Goal: Task Accomplishment & Management: Manage account settings

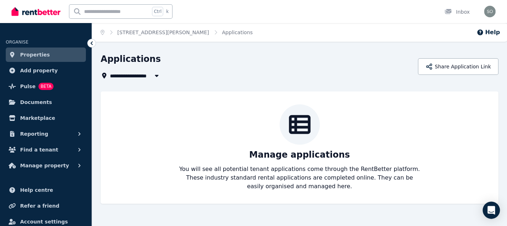
click at [321, 74] on div "**********" at bounding box center [257, 75] width 313 height 9
click at [30, 54] on span "Properties" at bounding box center [35, 54] width 30 height 9
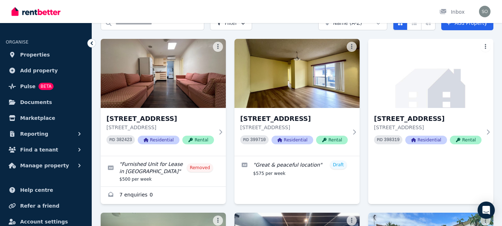
scroll to position [38, 0]
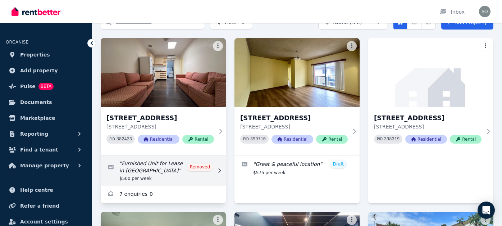
click at [201, 167] on link "Edit listing: Furnished Unit for Lease in Bexley" at bounding box center [163, 170] width 125 height 30
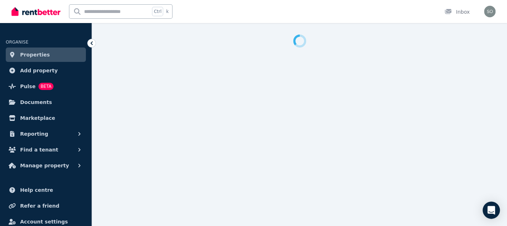
select select "**********"
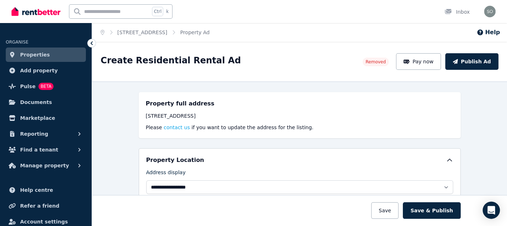
click at [31, 55] on span "Properties" at bounding box center [35, 54] width 30 height 9
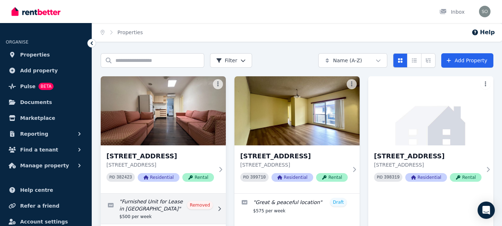
click at [205, 205] on link "Edit listing: Furnished Unit for Lease in Bexley" at bounding box center [163, 208] width 125 height 30
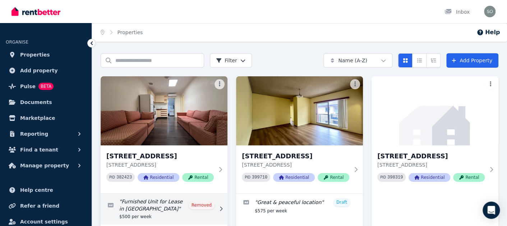
select select "**********"
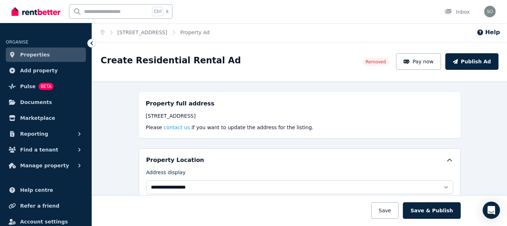
click at [27, 55] on span "Properties" at bounding box center [35, 54] width 30 height 9
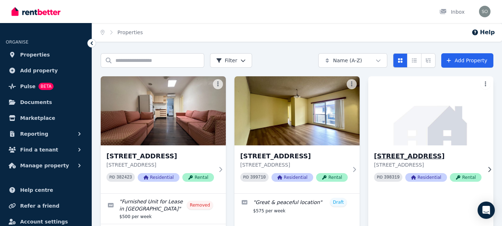
click at [443, 133] on img at bounding box center [430, 110] width 131 height 73
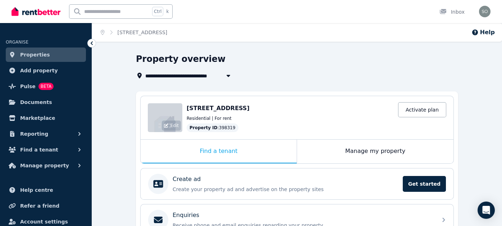
click at [165, 120] on div "Edit" at bounding box center [171, 125] width 19 height 10
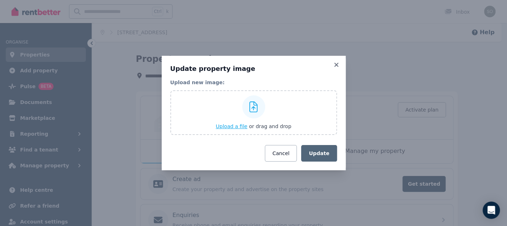
click at [254, 104] on icon at bounding box center [254, 106] width 8 height 11
click at [0, 0] on input "Upload a file or drag and drop" at bounding box center [0, 0] width 0 height 0
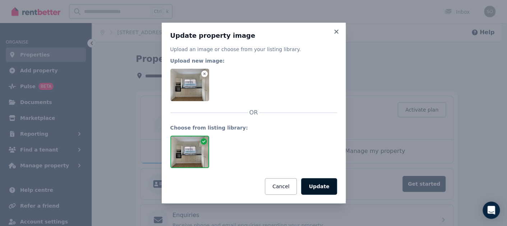
click at [327, 186] on button "Update" at bounding box center [319, 186] width 36 height 17
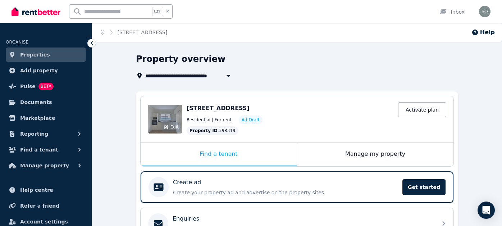
click at [165, 113] on div "Edit" at bounding box center [165, 119] width 35 height 29
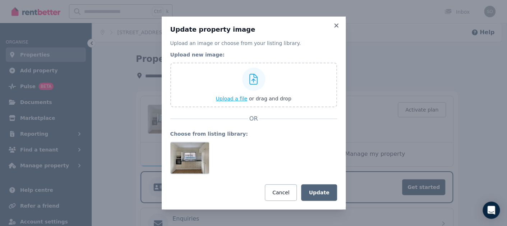
click at [255, 79] on icon at bounding box center [254, 79] width 8 height 11
click at [0, 0] on input "Upload a file or drag and drop" at bounding box center [0, 0] width 0 height 0
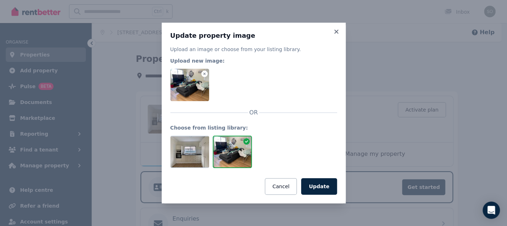
click at [225, 79] on div at bounding box center [253, 85] width 167 height 32
click at [325, 184] on button "Update" at bounding box center [319, 186] width 36 height 17
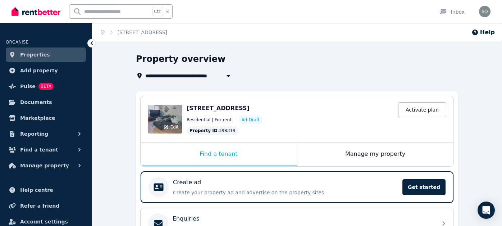
click at [170, 116] on div "Edit" at bounding box center [165, 119] width 35 height 29
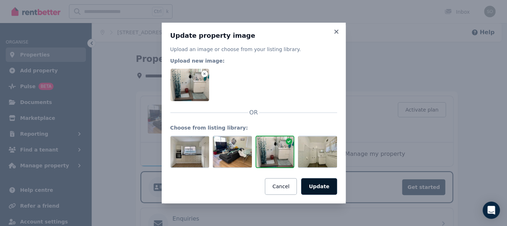
click at [322, 185] on button "Update" at bounding box center [319, 186] width 36 height 17
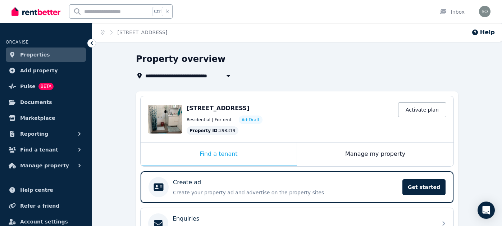
click at [209, 116] on div "Residential | For rent Ad: Draft" at bounding box center [317, 119] width 260 height 9
drag, startPoint x: 251, startPoint y: 117, endPoint x: 253, endPoint y: 120, distance: 4.4
click at [251, 117] on span "Ad: Draft" at bounding box center [251, 120] width 18 height 6
click at [161, 113] on div "Edit" at bounding box center [165, 119] width 35 height 29
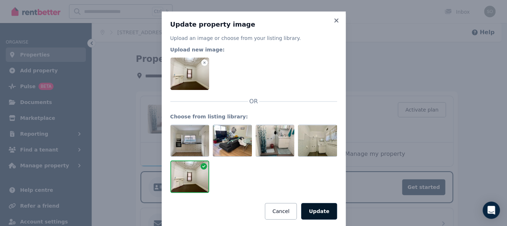
click at [321, 209] on button "Update" at bounding box center [319, 211] width 36 height 17
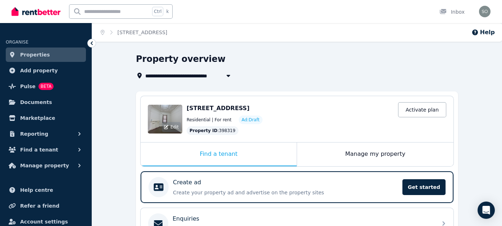
click at [165, 116] on div "Edit" at bounding box center [165, 119] width 35 height 29
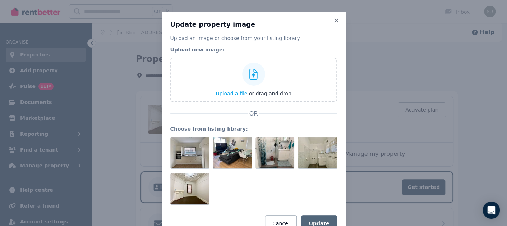
click at [255, 78] on icon at bounding box center [254, 74] width 8 height 11
click at [0, 0] on input "Upload a file or drag and drop" at bounding box center [0, 0] width 0 height 0
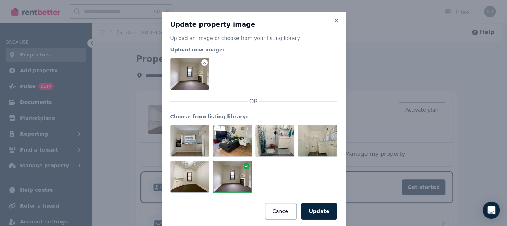
click at [317, 208] on button "Update" at bounding box center [319, 211] width 36 height 17
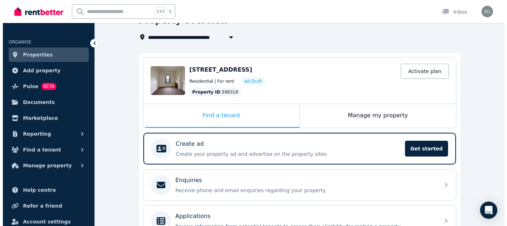
scroll to position [36, 0]
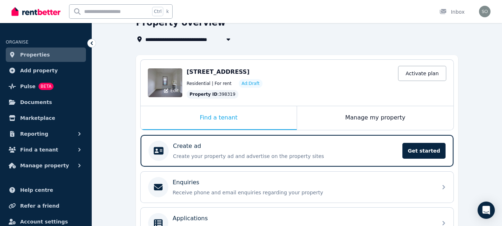
click at [171, 82] on div "Edit" at bounding box center [165, 82] width 35 height 29
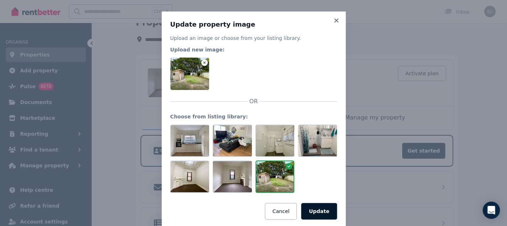
click at [319, 212] on button "Update" at bounding box center [319, 211] width 36 height 17
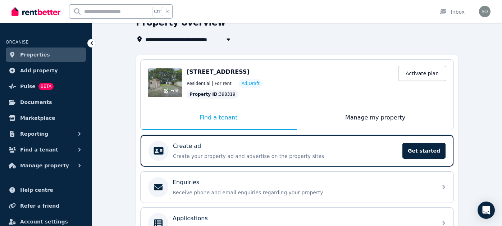
click at [169, 83] on div "Edit" at bounding box center [165, 82] width 35 height 29
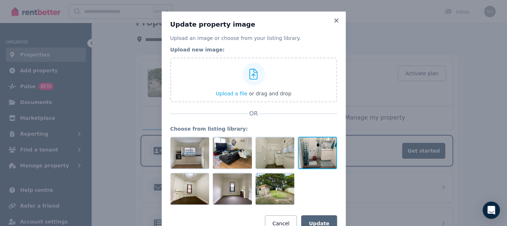
click at [321, 150] on div at bounding box center [317, 153] width 39 height 32
drag, startPoint x: 316, startPoint y: 146, endPoint x: 306, endPoint y: 110, distance: 36.9
click at [306, 110] on div "OR" at bounding box center [253, 113] width 167 height 9
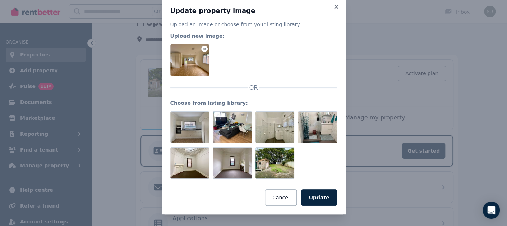
scroll to position [13, 0]
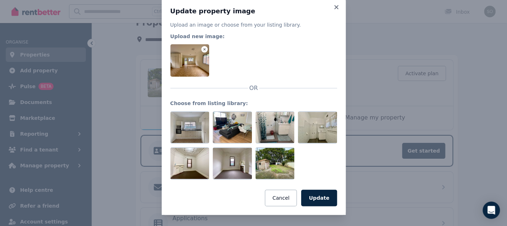
click at [188, 58] on div at bounding box center [189, 60] width 39 height 32
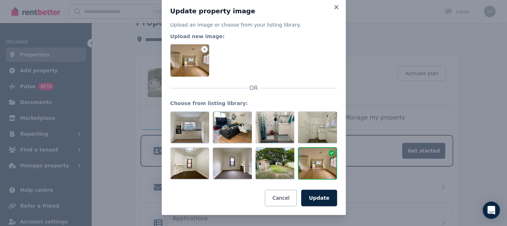
click at [191, 57] on div at bounding box center [189, 60] width 39 height 32
drag, startPoint x: 318, startPoint y: 164, endPoint x: 310, endPoint y: 165, distance: 7.9
click at [310, 165] on div at bounding box center [317, 163] width 39 height 32
click at [318, 197] on button "Update" at bounding box center [319, 198] width 36 height 17
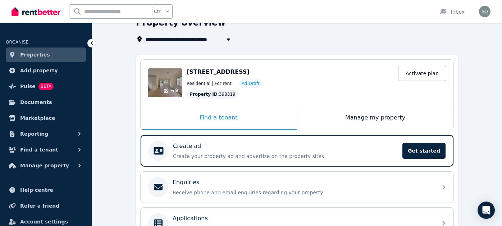
click at [171, 76] on div "Edit" at bounding box center [165, 82] width 35 height 29
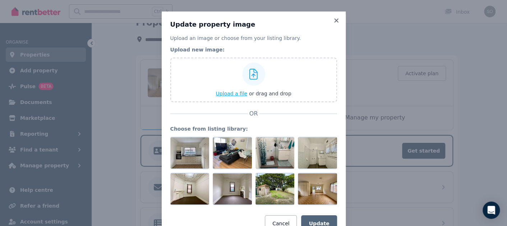
click at [252, 74] on icon at bounding box center [254, 74] width 8 height 11
click at [0, 0] on input "Upload a file or drag and drop" at bounding box center [0, 0] width 0 height 0
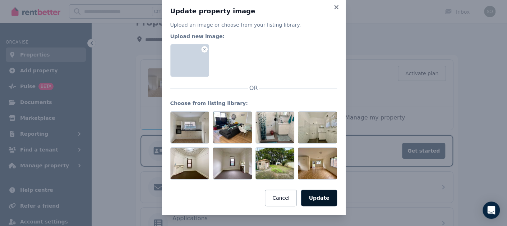
scroll to position [46, 0]
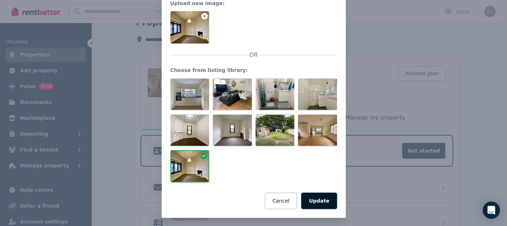
click at [321, 202] on button "Update" at bounding box center [319, 200] width 36 height 17
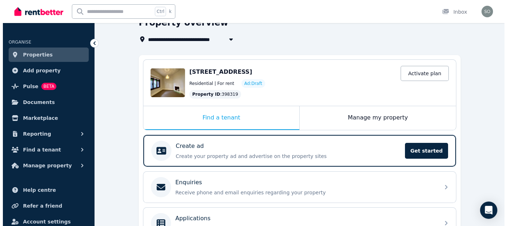
scroll to position [36, 0]
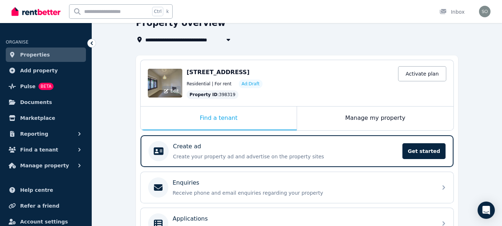
click at [168, 78] on div "Edit" at bounding box center [165, 83] width 35 height 29
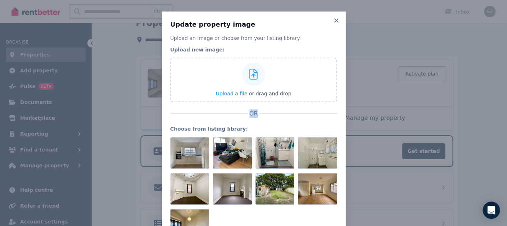
scroll to position [35, 0]
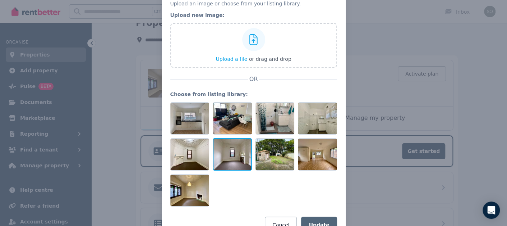
click at [235, 152] on div at bounding box center [232, 154] width 39 height 32
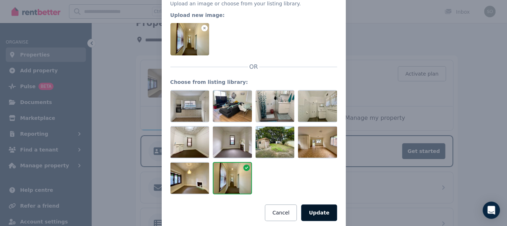
click at [325, 213] on button "Update" at bounding box center [319, 212] width 36 height 17
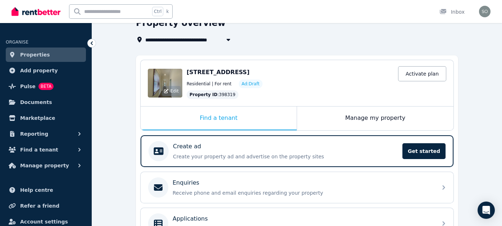
click at [173, 82] on div "Edit" at bounding box center [165, 83] width 35 height 29
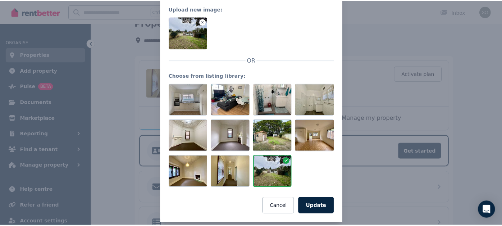
scroll to position [41, 0]
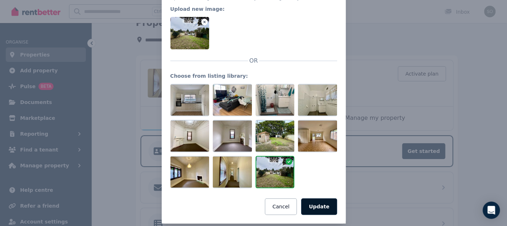
click at [321, 205] on button "Update" at bounding box center [319, 206] width 36 height 17
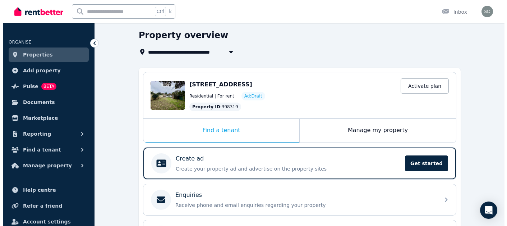
scroll to position [0, 0]
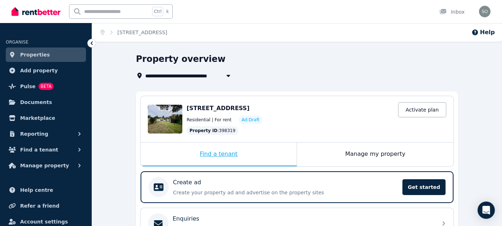
click at [218, 151] on div "Find a tenant" at bounding box center [219, 154] width 156 height 24
click at [168, 118] on div "Edit" at bounding box center [165, 119] width 35 height 29
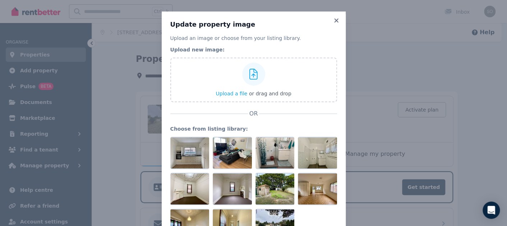
scroll to position [35, 0]
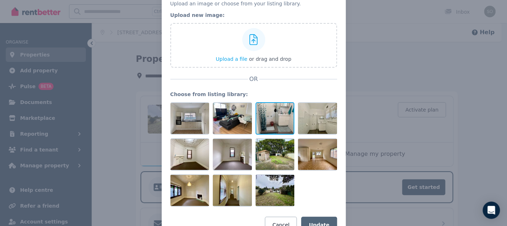
drag, startPoint x: 284, startPoint y: 118, endPoint x: 276, endPoint y: 116, distance: 8.6
click at [276, 116] on div at bounding box center [275, 118] width 39 height 32
drag, startPoint x: 276, startPoint y: 116, endPoint x: 276, endPoint y: 121, distance: 5.4
click at [284, 128] on div at bounding box center [275, 118] width 39 height 32
click at [272, 118] on div at bounding box center [275, 118] width 39 height 32
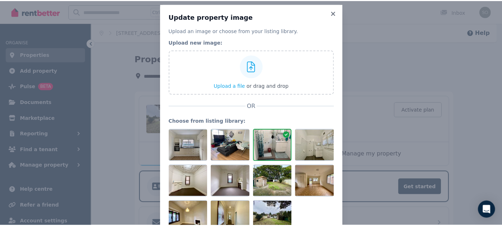
scroll to position [0, 0]
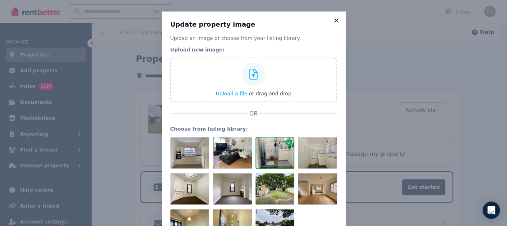
click at [335, 20] on icon at bounding box center [336, 20] width 7 height 6
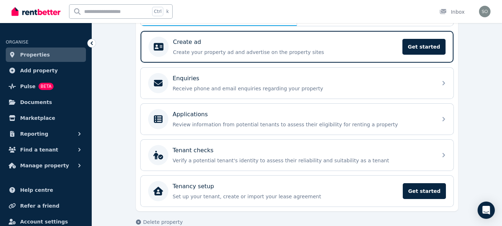
scroll to position [150, 0]
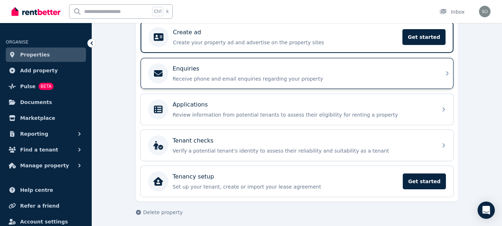
click at [199, 75] on p "Receive phone and email enquiries regarding your property" at bounding box center [303, 78] width 260 height 7
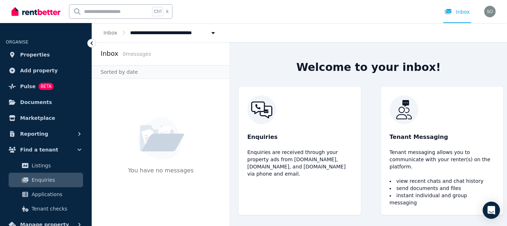
click at [89, 42] on icon at bounding box center [91, 43] width 7 height 7
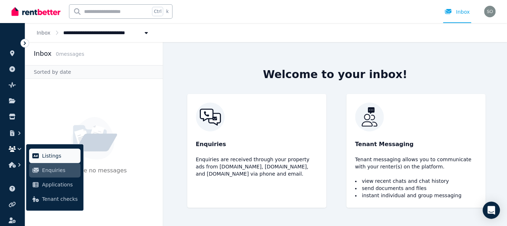
click at [53, 155] on span "Listings" at bounding box center [60, 155] width 36 height 9
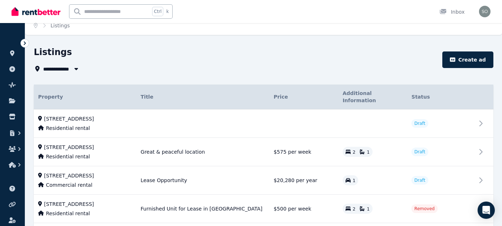
scroll to position [9, 0]
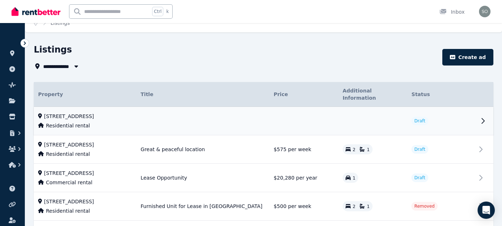
click at [94, 113] on span "[STREET_ADDRESS]" at bounding box center [69, 116] width 50 height 7
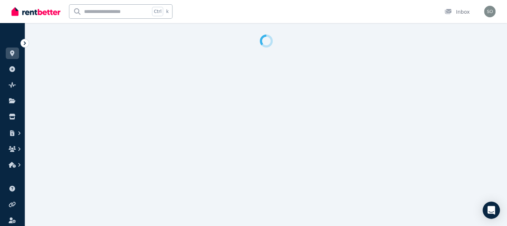
select select "***"
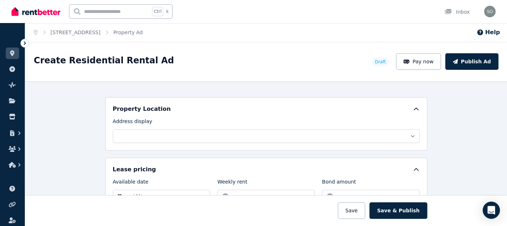
scroll to position [160, 0]
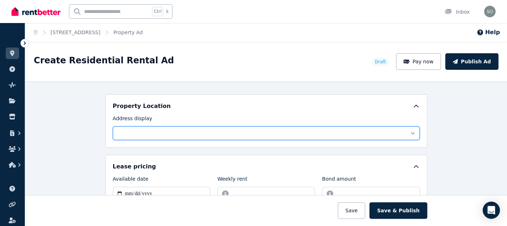
click at [169, 129] on select "**********" at bounding box center [266, 133] width 307 height 14
select select "**********"
click at [113, 126] on select "**********" at bounding box center [266, 133] width 307 height 14
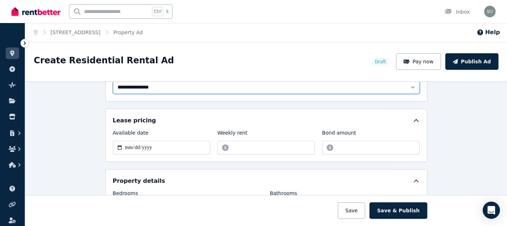
scroll to position [222, 0]
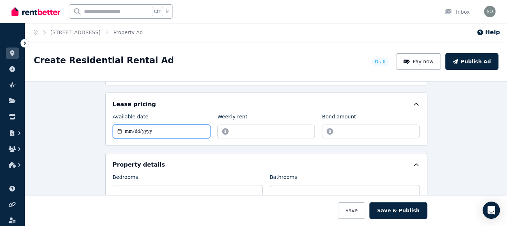
click at [141, 128] on input "Available date" at bounding box center [161, 131] width 97 height 14
click at [150, 130] on input "Available date" at bounding box center [161, 131] width 97 height 14
click at [127, 129] on input "Available date" at bounding box center [161, 131] width 97 height 14
click at [122, 128] on input "Available date" at bounding box center [161, 131] width 97 height 14
type input "**********"
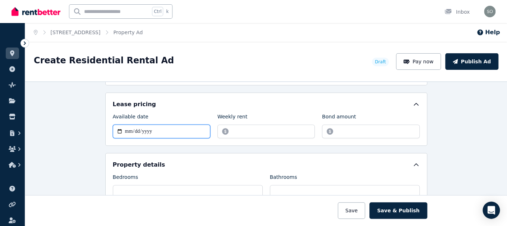
scroll to position [225, 0]
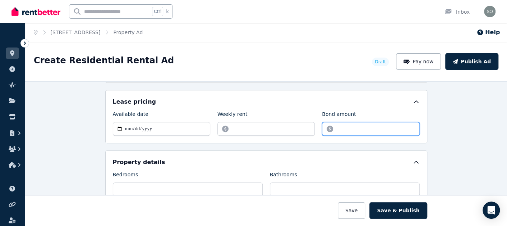
click at [354, 125] on input "Bond amount" at bounding box center [370, 129] width 97 height 14
type input "****"
click at [425, 128] on div "**********" at bounding box center [266, 153] width 482 height 145
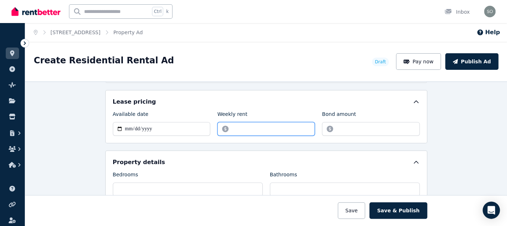
click at [234, 127] on input "Weekly rent" at bounding box center [266, 129] width 97 height 14
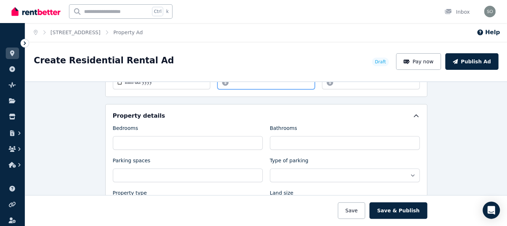
scroll to position [279, 0]
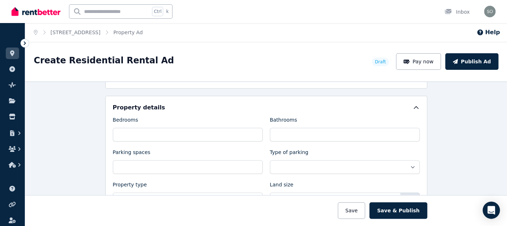
type input "***"
click at [130, 134] on input "Bedrooms" at bounding box center [188, 135] width 150 height 14
type input "*"
click at [307, 133] on input "Bathrooms" at bounding box center [345, 135] width 150 height 14
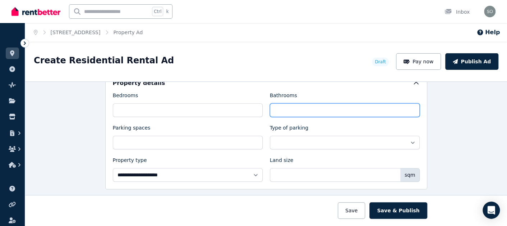
scroll to position [317, 0]
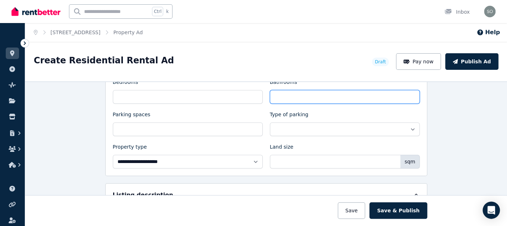
type input "***"
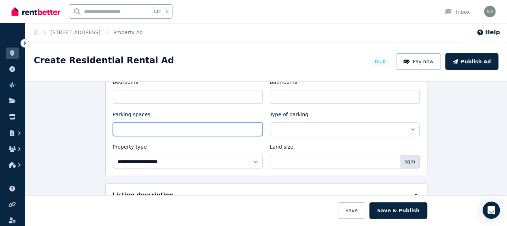
click at [217, 124] on input "Parking spaces" at bounding box center [188, 129] width 150 height 14
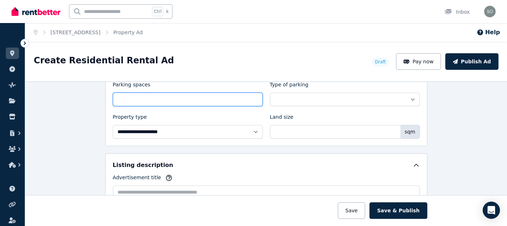
scroll to position [304, 0]
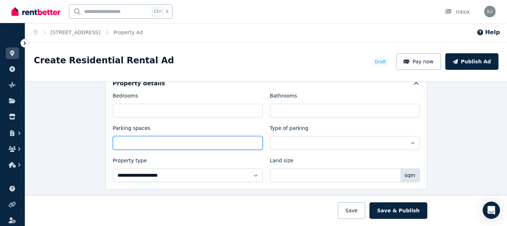
type input "*"
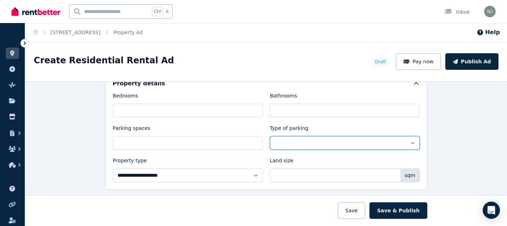
click at [411, 139] on select "**********" at bounding box center [345, 143] width 150 height 14
select select "**********"
click at [270, 136] on select "**********" at bounding box center [345, 143] width 150 height 14
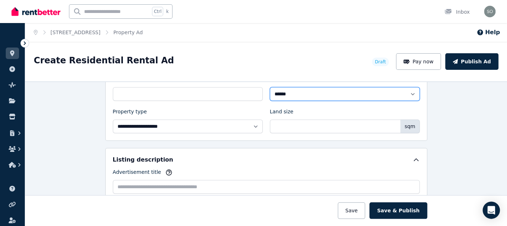
scroll to position [355, 0]
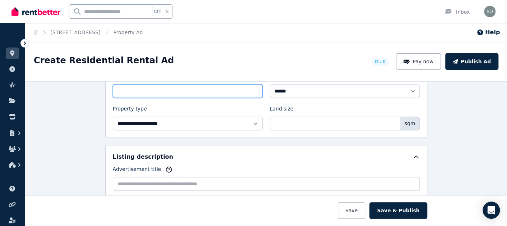
drag, startPoint x: 120, startPoint y: 89, endPoint x: 110, endPoint y: 88, distance: 9.8
click at [113, 88] on input "*" at bounding box center [188, 91] width 150 height 14
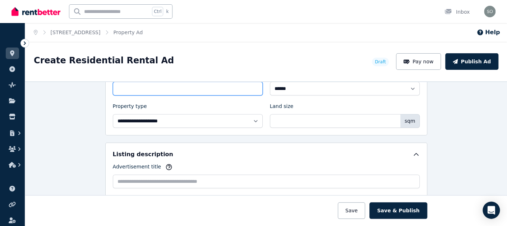
scroll to position [325, 0]
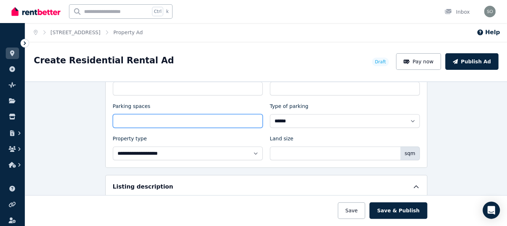
type input "*"
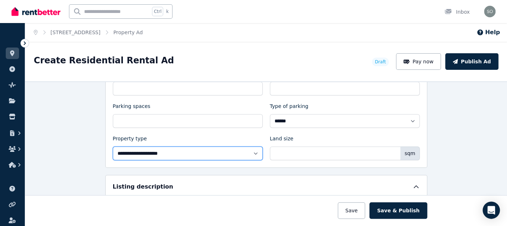
click at [254, 150] on select "**********" at bounding box center [188, 153] width 150 height 14
select select "**********"
click at [113, 146] on select "**********" at bounding box center [188, 153] width 150 height 14
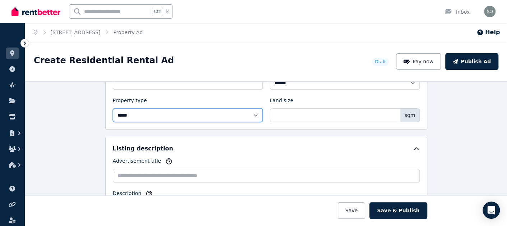
scroll to position [369, 0]
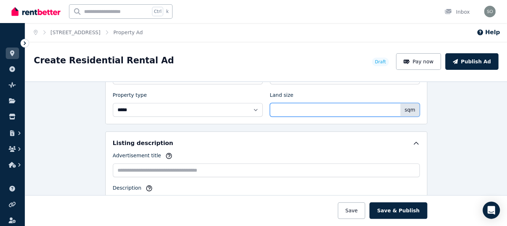
click at [291, 108] on input "Land size" at bounding box center [345, 110] width 150 height 14
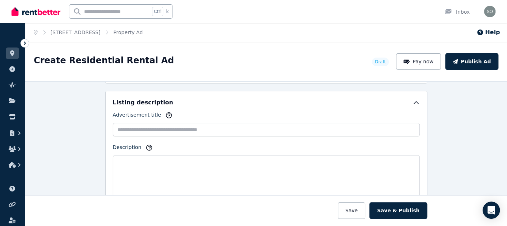
scroll to position [434, 0]
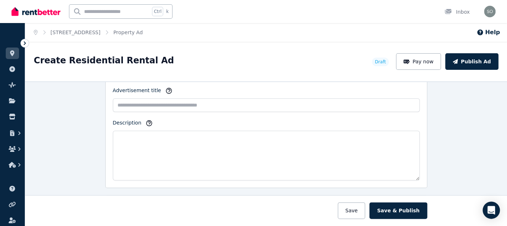
type input "***"
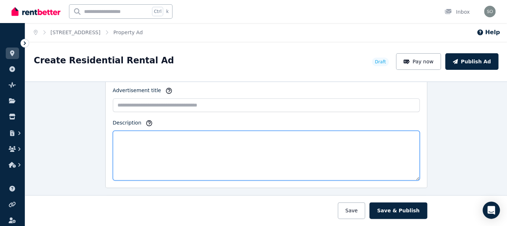
click at [272, 143] on textarea "Description" at bounding box center [266, 156] width 307 height 50
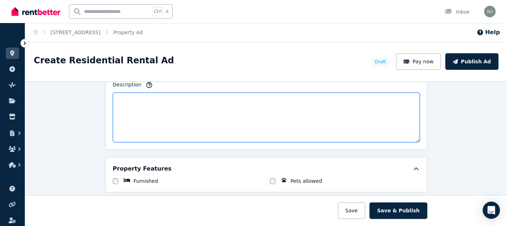
scroll to position [477, 0]
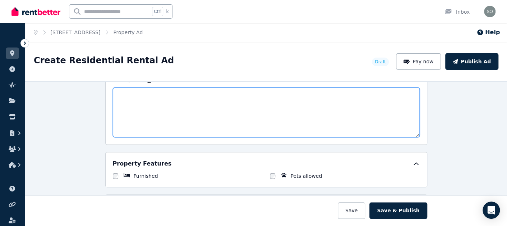
paste textarea "**********"
type textarea "**********"
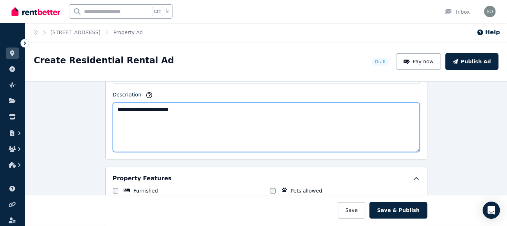
drag, startPoint x: 182, startPoint y: 91, endPoint x: 71, endPoint y: 83, distance: 110.6
click at [71, 83] on div "**********" at bounding box center [266, 153] width 482 height 145
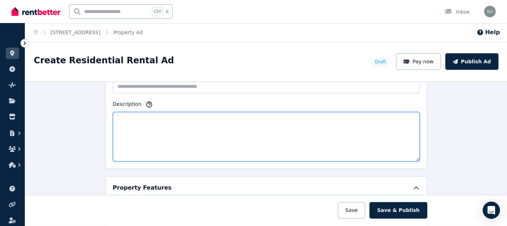
paste textarea "**********"
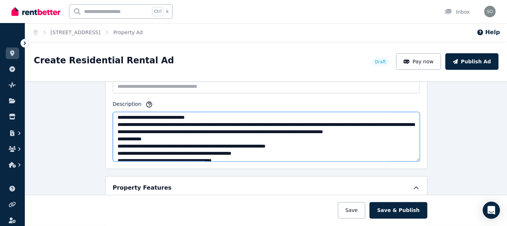
scroll to position [0, 0]
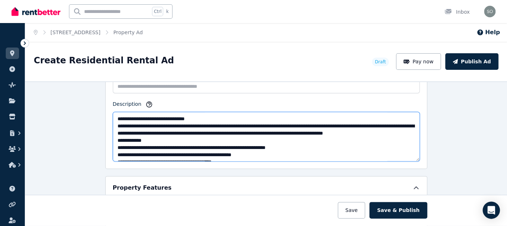
drag, startPoint x: 213, startPoint y: 113, endPoint x: 106, endPoint y: 105, distance: 107.5
click at [106, 105] on div "Listing description Advertisement title Description" at bounding box center [266, 107] width 323 height 121
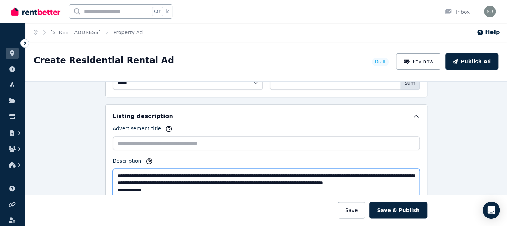
scroll to position [391, 0]
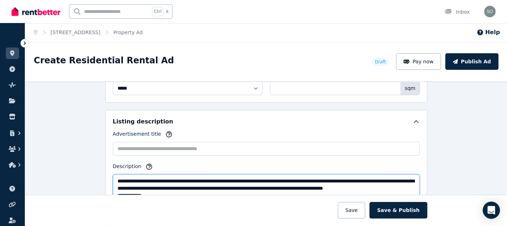
type textarea "**********"
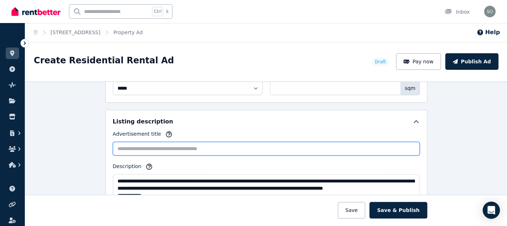
click at [262, 149] on input "Advertisement title" at bounding box center [266, 149] width 307 height 14
paste input "**********"
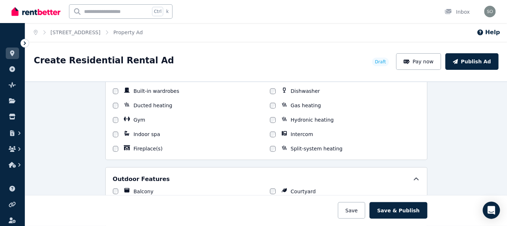
scroll to position [651, 0]
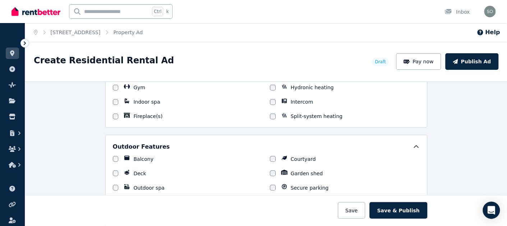
type input "**********"
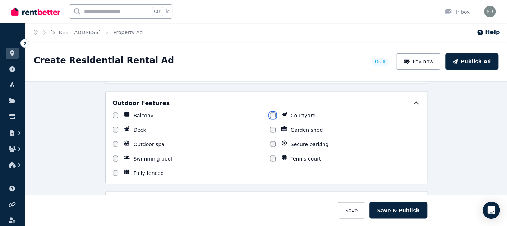
scroll to position [697, 0]
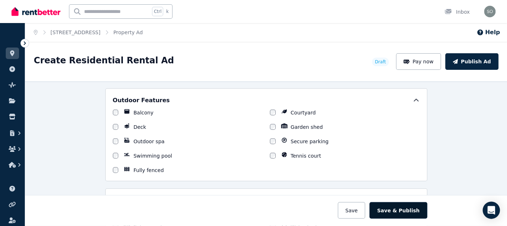
click at [402, 208] on button "Save & Publish" at bounding box center [399, 210] width 58 height 17
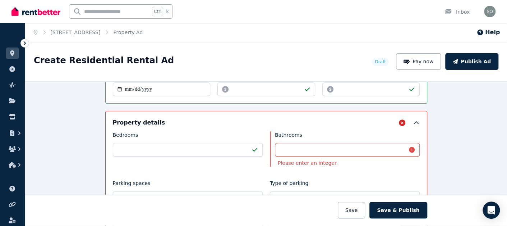
scroll to position [264, 0]
click at [300, 145] on input "***" at bounding box center [347, 150] width 145 height 14
drag, startPoint x: 300, startPoint y: 145, endPoint x: 261, endPoint y: 146, distance: 38.9
click at [261, 146] on div "**********" at bounding box center [266, 185] width 307 height 106
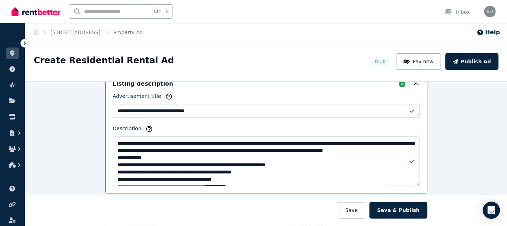
scroll to position [431, 0]
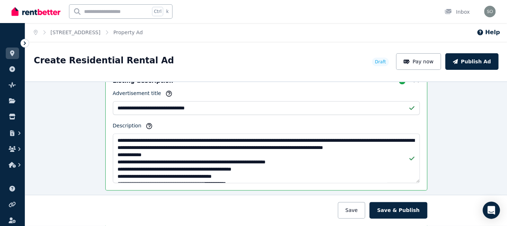
type input "*"
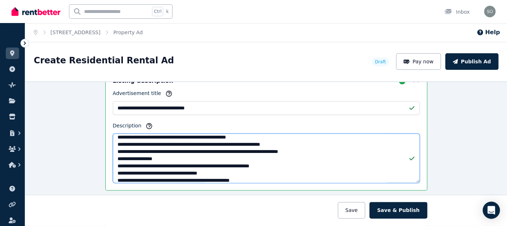
scroll to position [37, 0]
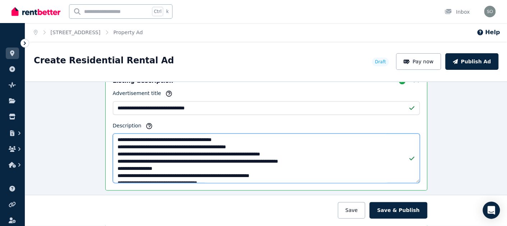
click at [255, 143] on textarea "Description" at bounding box center [266, 157] width 307 height 49
paste textarea "**********"
click at [240, 142] on textarea "Description" at bounding box center [266, 157] width 307 height 49
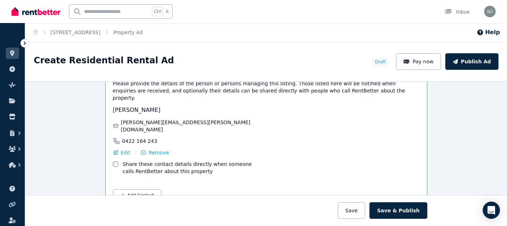
scroll to position [1186, 0]
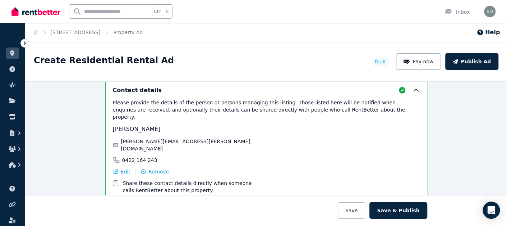
type textarea "**********"
click at [137, 208] on button "Add Contact" at bounding box center [137, 214] width 49 height 12
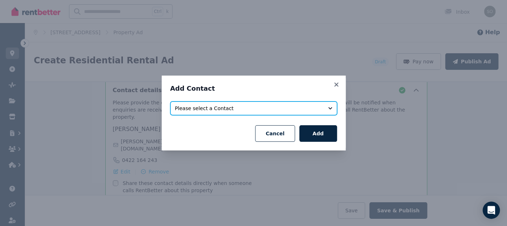
click at [217, 110] on span "Please select a Contact" at bounding box center [248, 108] width 147 height 7
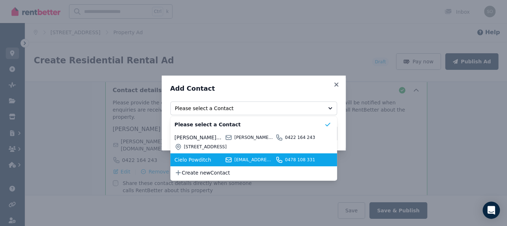
click at [198, 161] on span "Cielo Powditch" at bounding box center [199, 159] width 49 height 7
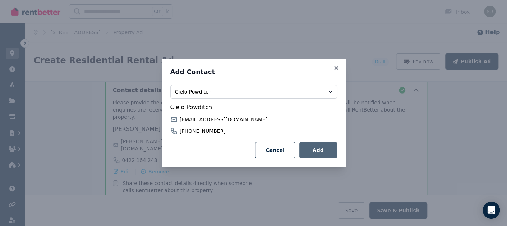
click at [315, 149] on button "Add" at bounding box center [319, 150] width 38 height 17
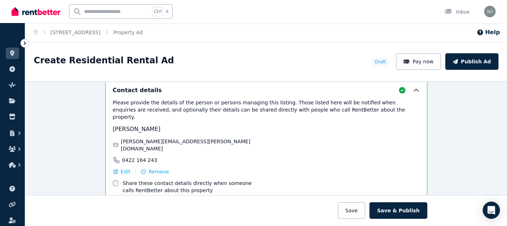
scroll to position [1178, 0]
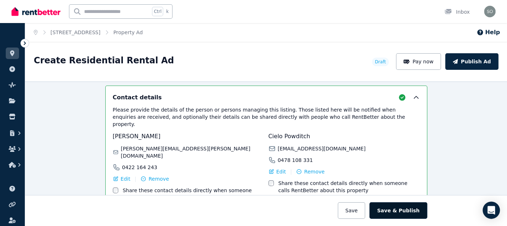
click at [402, 210] on button "Save & Publish" at bounding box center [399, 210] width 58 height 17
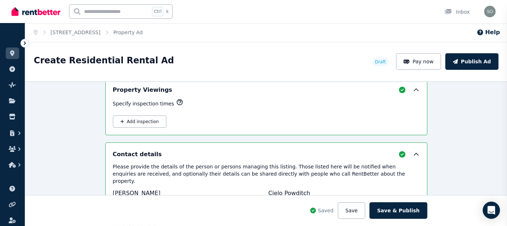
scroll to position [1234, 0]
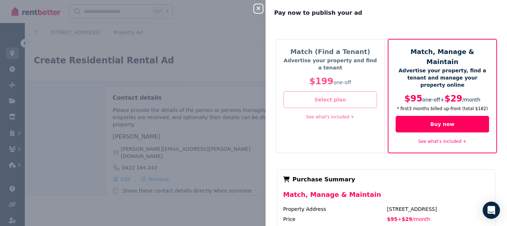
click at [333, 100] on button "Select plan" at bounding box center [331, 99] width 94 height 17
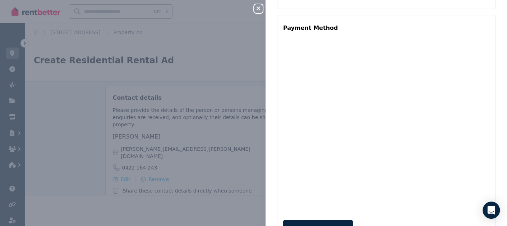
scroll to position [283, 0]
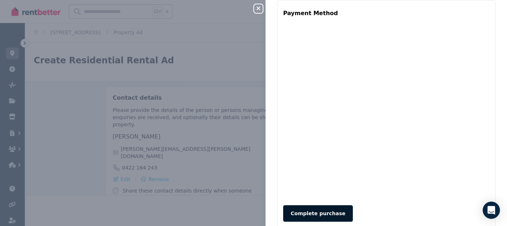
click at [308, 205] on button "Complete purchase" at bounding box center [318, 213] width 70 height 17
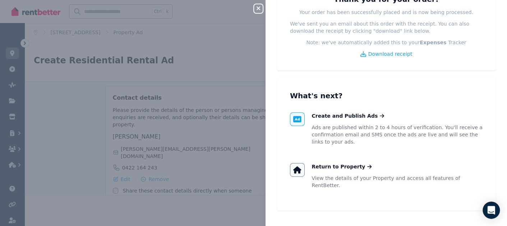
scroll to position [0, 0]
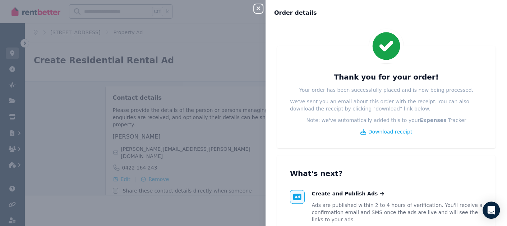
click at [256, 26] on div "Close panel Order details Thank you for your order! Your order has been success…" at bounding box center [253, 113] width 507 height 226
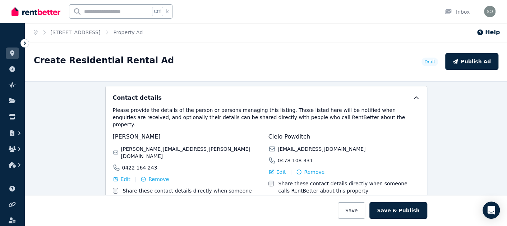
scroll to position [1159, 0]
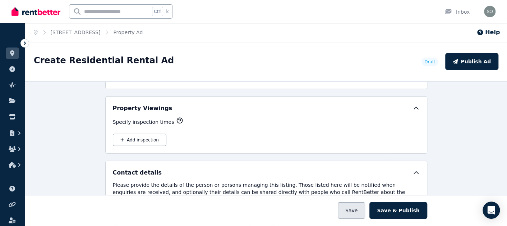
click at [356, 210] on button "Save" at bounding box center [351, 210] width 27 height 17
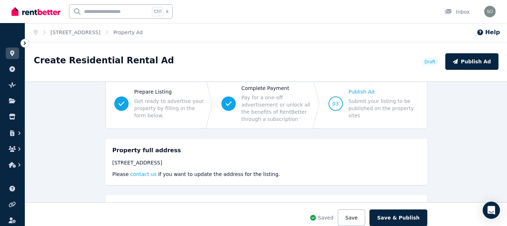
scroll to position [0, 0]
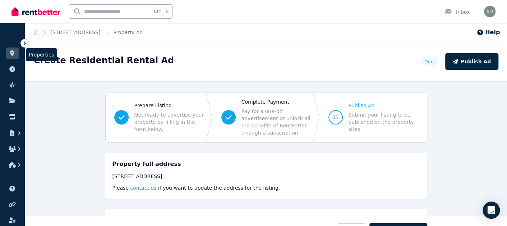
click at [14, 55] on icon at bounding box center [12, 53] width 7 height 6
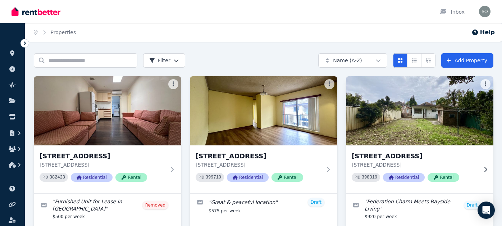
click at [406, 115] on img at bounding box center [419, 110] width 155 height 73
click at [400, 110] on img at bounding box center [419, 110] width 155 height 73
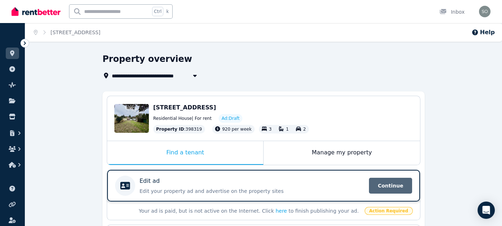
click at [387, 183] on span "Continue" at bounding box center [390, 186] width 43 height 16
select select "***"
select select "**********"
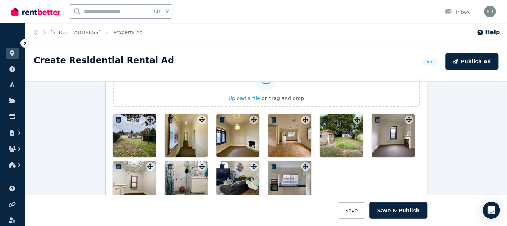
scroll to position [917, 0]
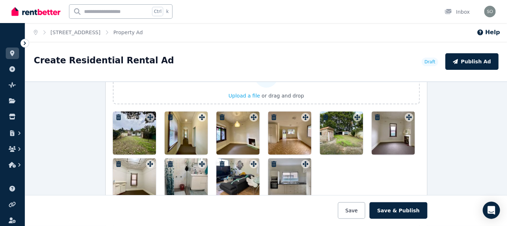
drag, startPoint x: 283, startPoint y: 174, endPoint x: 170, endPoint y: 148, distance: 116.0
click at [170, 148] on div at bounding box center [266, 156] width 307 height 90
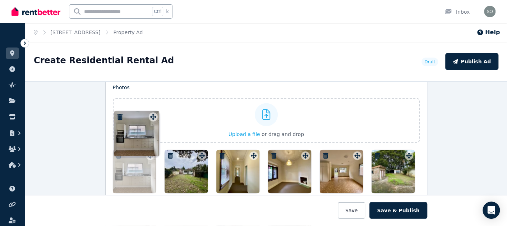
scroll to position [875, 0]
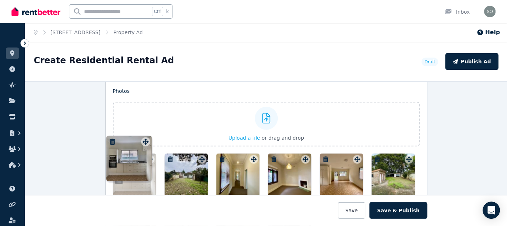
drag, startPoint x: 301, startPoint y: 159, endPoint x: 146, endPoint y: 142, distance: 156.7
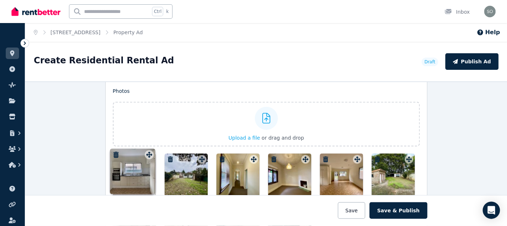
click at [146, 142] on div "Photos Upload a file or drag and drop To pick up a draggable item, press the sp…" at bounding box center [266, 165] width 307 height 156
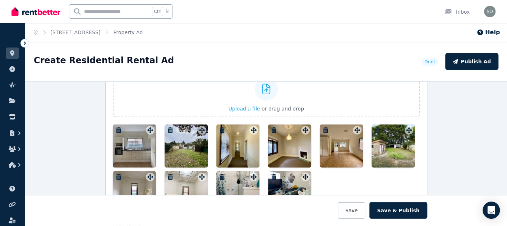
scroll to position [923, 0]
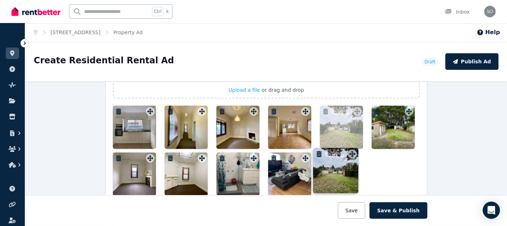
drag, startPoint x: 199, startPoint y: 107, endPoint x: 351, endPoint y: 148, distance: 157.8
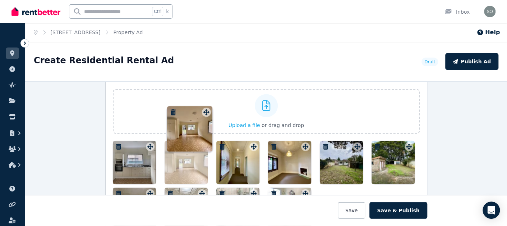
scroll to position [887, 0]
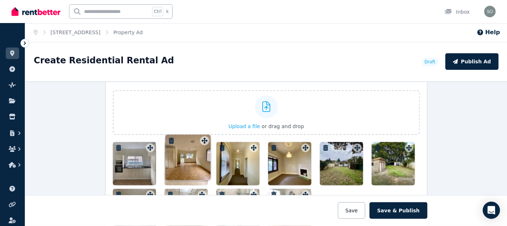
drag, startPoint x: 304, startPoint y: 106, endPoint x: 205, endPoint y: 134, distance: 102.7
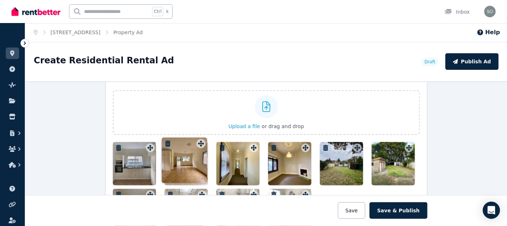
click at [205, 134] on div "Photos Upload a file or drag and drop To pick up a draggable item, press the sp…" at bounding box center [266, 154] width 307 height 156
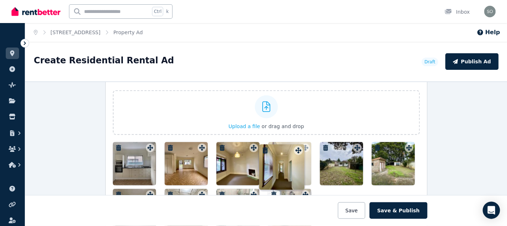
drag, startPoint x: 252, startPoint y: 143, endPoint x: 299, endPoint y: 143, distance: 47.5
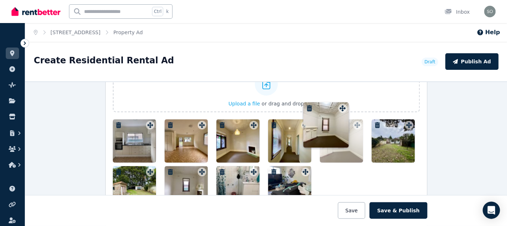
scroll to position [888, 0]
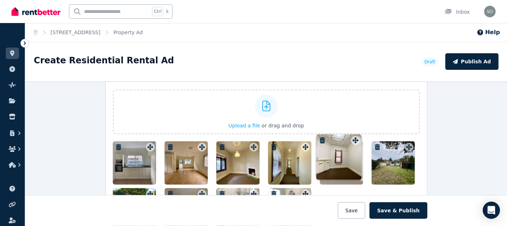
drag, startPoint x: 200, startPoint y: 150, endPoint x: 356, endPoint y: 135, distance: 156.4
click at [356, 135] on div "Photos Upload a file or drag and drop To pick up a draggable item, press the sp…" at bounding box center [266, 153] width 307 height 156
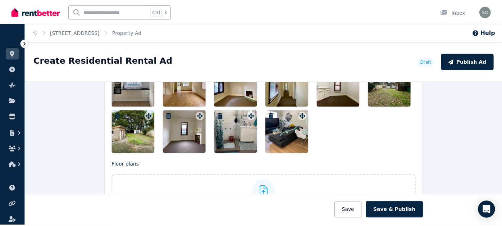
scroll to position [928, 0]
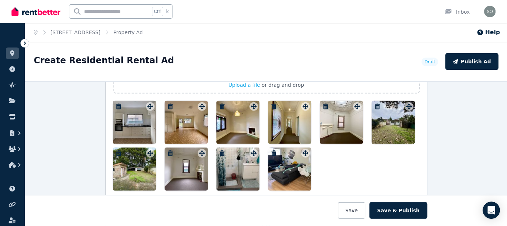
click at [228, 169] on div at bounding box center [237, 168] width 43 height 43
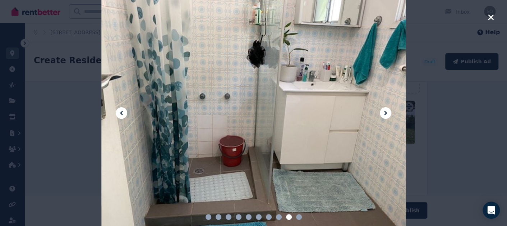
click at [489, 17] on icon "button" at bounding box center [491, 17] width 6 height 9
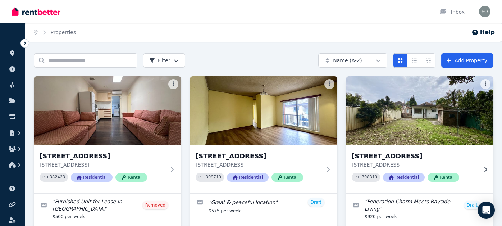
click at [427, 115] on img at bounding box center [419, 110] width 155 height 73
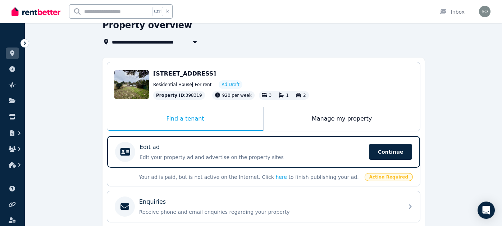
scroll to position [36, 0]
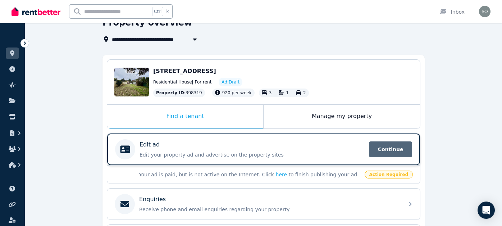
click at [389, 148] on span "Continue" at bounding box center [390, 149] width 43 height 16
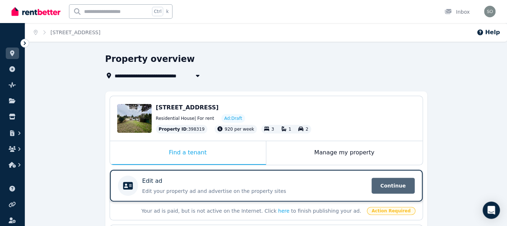
select select "***"
select select "**********"
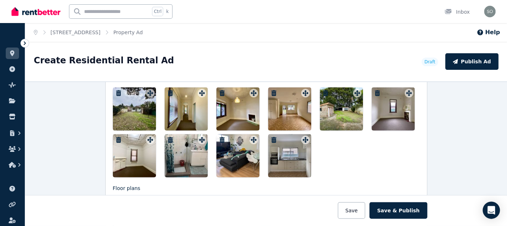
scroll to position [939, 0]
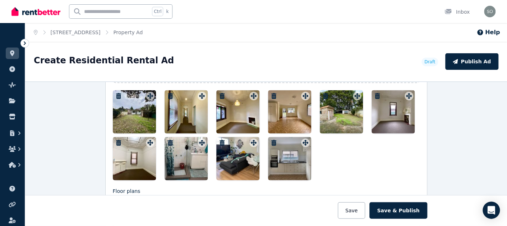
drag, startPoint x: 296, startPoint y: 152, endPoint x: 273, endPoint y: 140, distance: 26.2
click at [214, 130] on div at bounding box center [266, 135] width 307 height 90
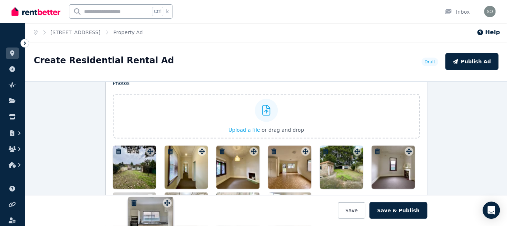
scroll to position [890, 0]
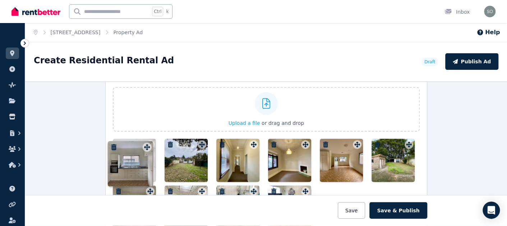
drag, startPoint x: 303, startPoint y: 138, endPoint x: 150, endPoint y: 144, distance: 153.3
click at [150, 144] on div "Photos Upload a file or drag and drop To pick up a draggable item, press the sp…" at bounding box center [266, 151] width 307 height 156
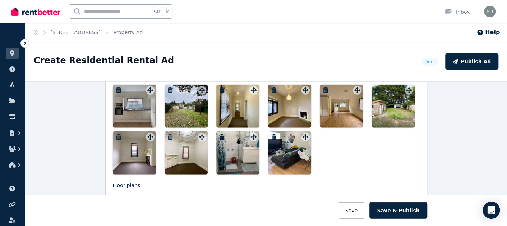
scroll to position [929, 0]
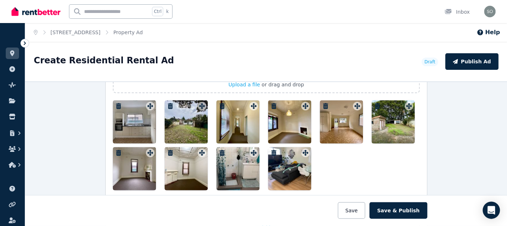
click at [219, 150] on icon "button" at bounding box center [222, 153] width 7 height 6
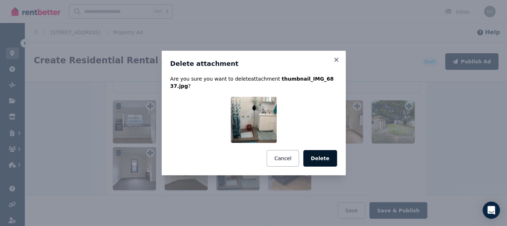
click at [320, 156] on button "Delete" at bounding box center [321, 158] width 34 height 17
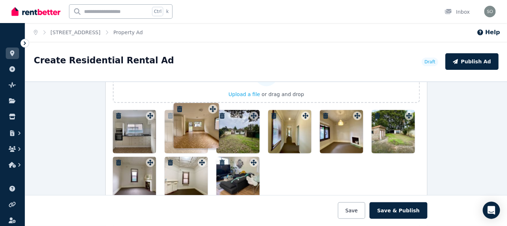
scroll to position [886, 0]
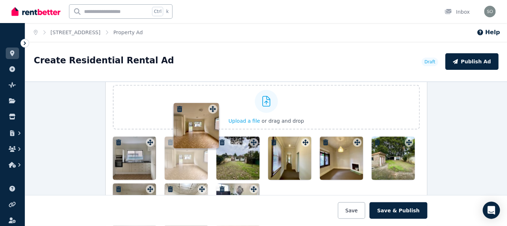
drag, startPoint x: 354, startPoint y: 102, endPoint x: 212, endPoint y: 104, distance: 142.4
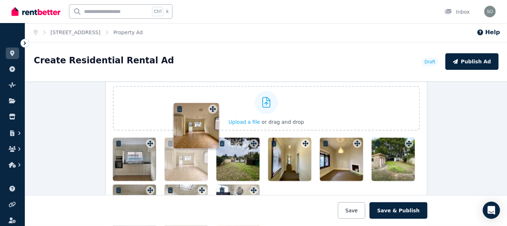
click at [212, 104] on div "Photos Upload a file or drag and drop To pick up a draggable item, press the sp…" at bounding box center [266, 150] width 307 height 156
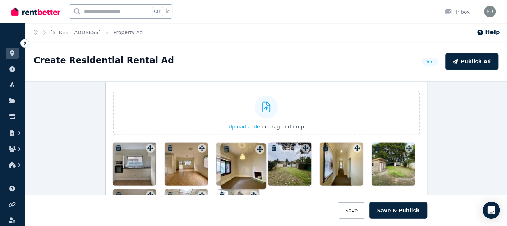
drag, startPoint x: 354, startPoint y: 144, endPoint x: 258, endPoint y: 143, distance: 96.0
click at [258, 143] on div "Photos Upload a file or drag and drop To pick up a draggable item, press the sp…" at bounding box center [266, 154] width 307 height 156
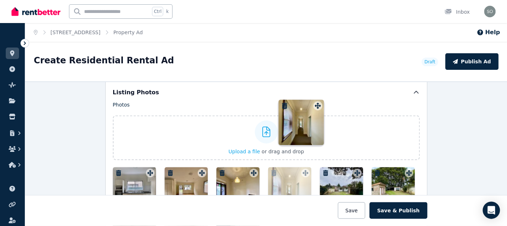
scroll to position [860, 0]
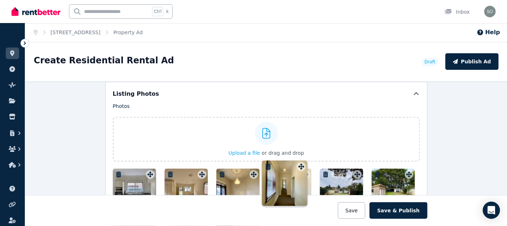
drag, startPoint x: 355, startPoint y: 97, endPoint x: 301, endPoint y: 161, distance: 83.4
click at [301, 161] on div "Photos Upload a file or drag and drop To pick up a draggable item, press the sp…" at bounding box center [266, 180] width 307 height 156
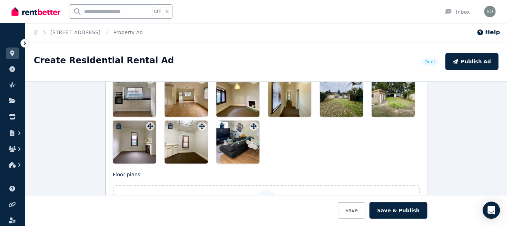
scroll to position [957, 0]
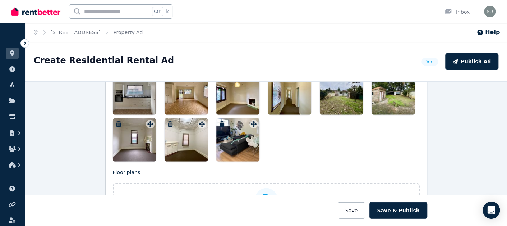
drag, startPoint x: 187, startPoint y: 131, endPoint x: 192, endPoint y: 123, distance: 9.8
click at [214, 129] on div at bounding box center [266, 117] width 307 height 90
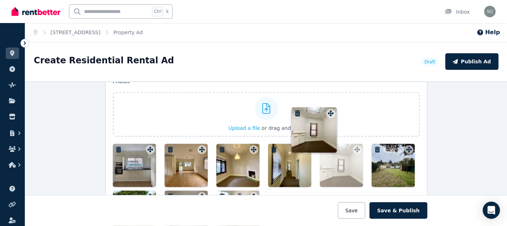
scroll to position [885, 0]
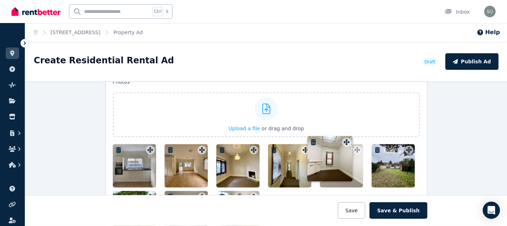
drag, startPoint x: 199, startPoint y: 120, endPoint x: 346, endPoint y: 136, distance: 148.3
click at [346, 136] on div "Photos Upload a file or drag and drop To pick up a draggable item, press the sp…" at bounding box center [266, 156] width 307 height 156
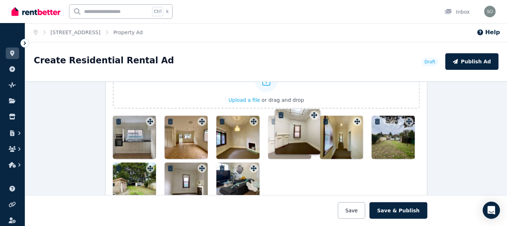
scroll to position [912, 0]
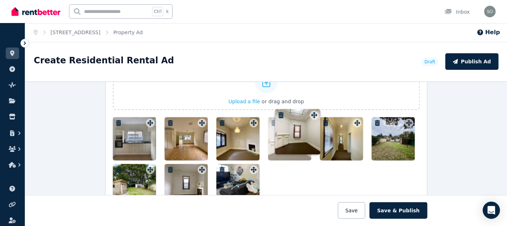
drag, startPoint x: 354, startPoint y: 101, endPoint x: 313, endPoint y: 110, distance: 42.1
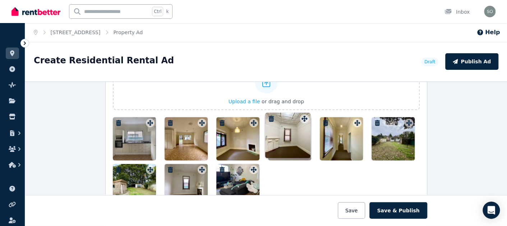
click at [313, 110] on div "Photos Upload a file or drag and drop To pick up a draggable item, press the sp…" at bounding box center [266, 129] width 307 height 156
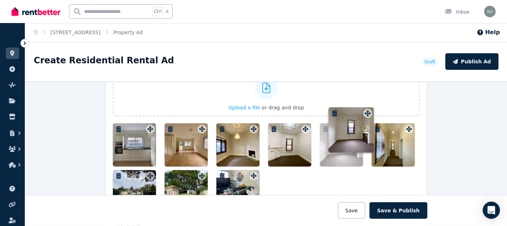
scroll to position [899, 0]
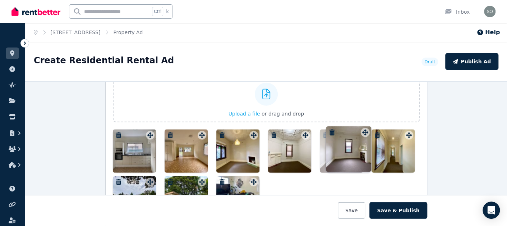
drag, startPoint x: 200, startPoint y: 140, endPoint x: 363, endPoint y: 132, distance: 163.1
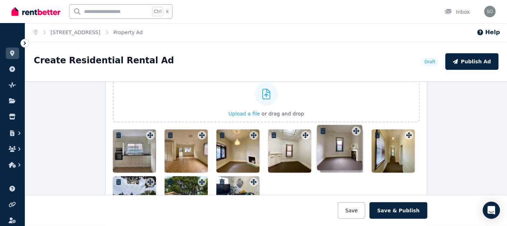
click at [364, 132] on div "Photos Upload a file or drag and drop To pick up a draggable item, press the sp…" at bounding box center [266, 141] width 307 height 156
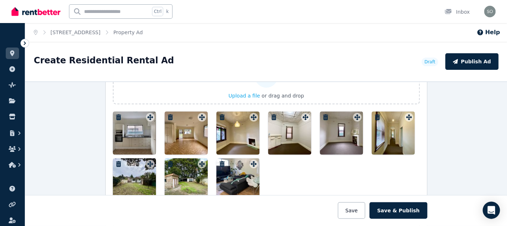
scroll to position [920, 0]
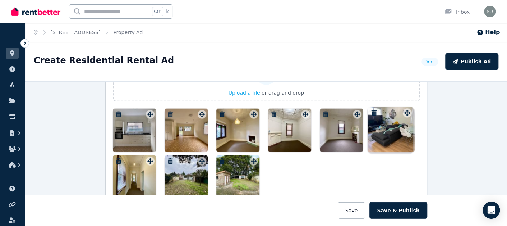
drag, startPoint x: 251, startPoint y: 159, endPoint x: 406, endPoint y: 109, distance: 163.5
click at [406, 109] on div "Photos Upload a file or drag and drop To pick up a draggable item, press the sp…" at bounding box center [266, 120] width 307 height 156
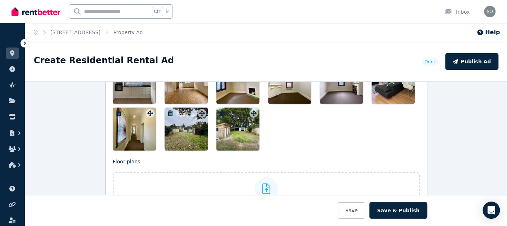
scroll to position [987, 0]
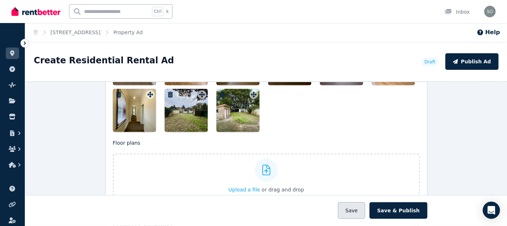
click at [363, 212] on button "Save" at bounding box center [351, 210] width 27 height 17
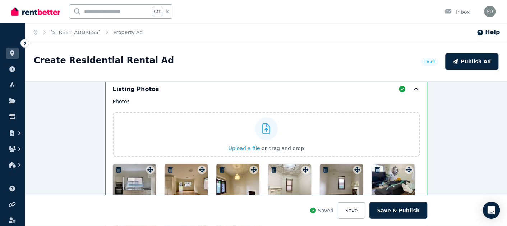
scroll to position [893, 0]
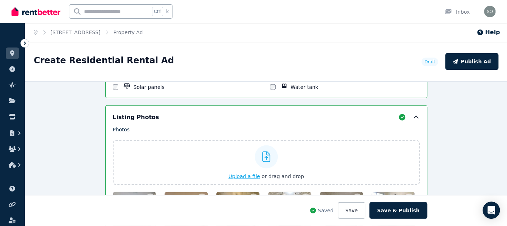
click at [263, 156] on icon at bounding box center [267, 156] width 8 height 11
click at [0, 0] on input "Upload a file or drag and drop" at bounding box center [0, 0] width 0 height 0
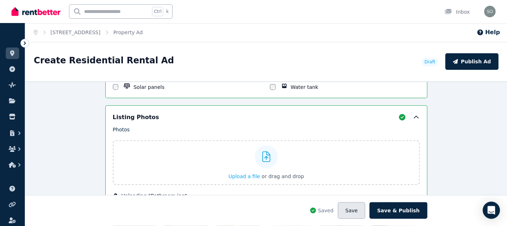
click at [359, 214] on button "Save" at bounding box center [351, 210] width 27 height 17
click at [263, 155] on icon at bounding box center [267, 156] width 8 height 11
click at [0, 0] on input "Upload a file or drag and drop" at bounding box center [0, 0] width 0 height 0
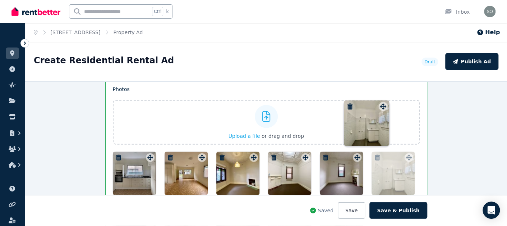
scroll to position [933, 0]
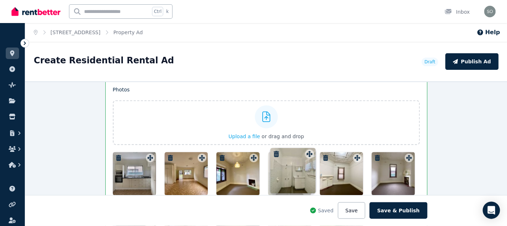
drag, startPoint x: 300, startPoint y: 145, endPoint x: 306, endPoint y: 150, distance: 7.7
click at [306, 150] on div "Photos Upload a file or drag and drop Uploaded " Bathroom.jpg " Uploaded " Fron…" at bounding box center [266, 164] width 307 height 156
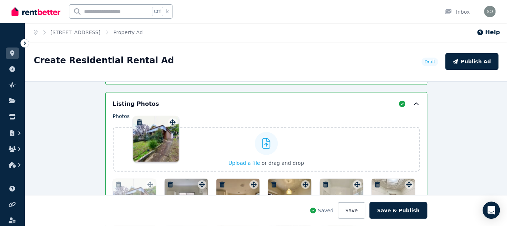
scroll to position [904, 0]
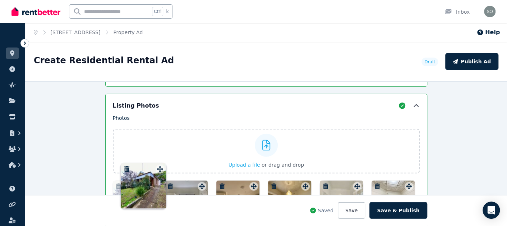
drag, startPoint x: 356, startPoint y: 124, endPoint x: 160, endPoint y: 166, distance: 199.8
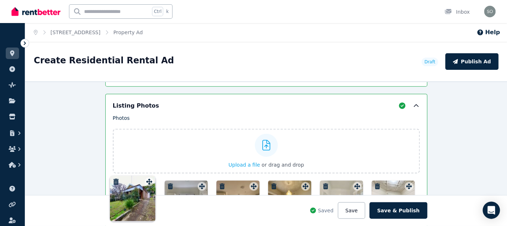
click at [160, 166] on div "Photos Upload a file or drag and drop Uploaded " Bathroom.jpg " Uploaded " Fron…" at bounding box center [266, 192] width 307 height 156
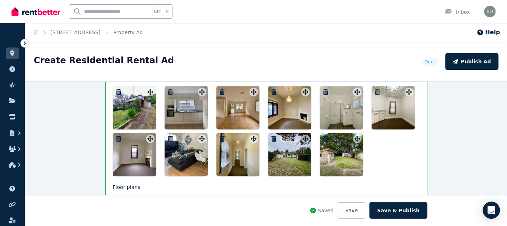
scroll to position [1018, 0]
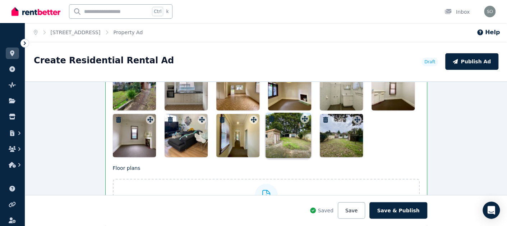
drag, startPoint x: 356, startPoint y: 116, endPoint x: 307, endPoint y: 114, distance: 48.6
click at [307, 114] on div "Photos Upload a file or drag and drop Uploaded " Bathroom.jpg " Uploaded " Fron…" at bounding box center [266, 79] width 307 height 156
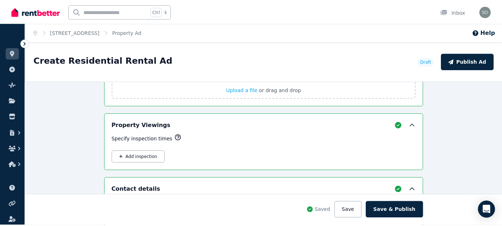
scroll to position [1162, 0]
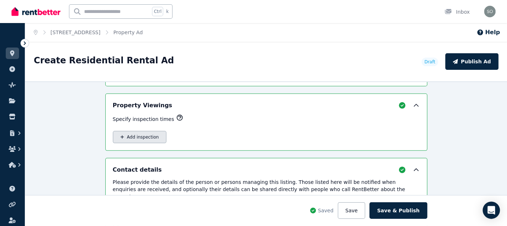
click at [135, 132] on button "Add inspection" at bounding box center [140, 137] width 54 height 12
click at [135, 132] on div "Property Viewings Specify inspection times Add inspection" at bounding box center [266, 122] width 323 height 57
select select "**"
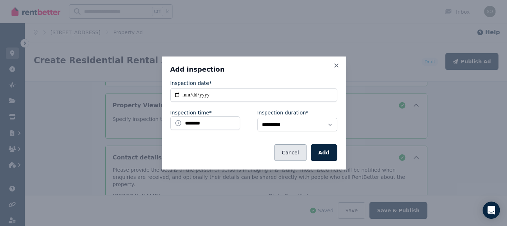
click at [297, 154] on button "Cancel" at bounding box center [290, 152] width 32 height 17
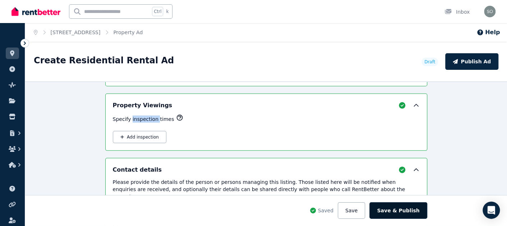
click at [405, 209] on button "Save & Publish" at bounding box center [399, 210] width 58 height 17
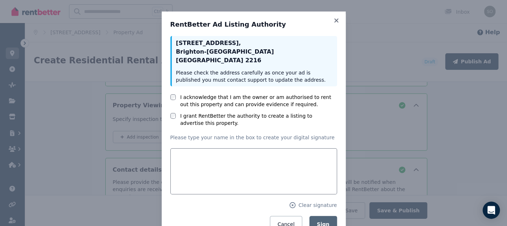
click at [170, 112] on div at bounding box center [173, 115] width 6 height 7
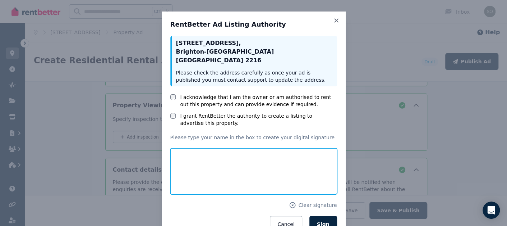
click at [259, 162] on input "text" at bounding box center [253, 171] width 167 height 46
drag, startPoint x: 254, startPoint y: 170, endPoint x: 169, endPoint y: 166, distance: 84.6
click at [170, 166] on input "**********" at bounding box center [253, 171] width 167 height 46
click at [255, 171] on input "**********" at bounding box center [253, 171] width 167 height 46
drag, startPoint x: 195, startPoint y: 169, endPoint x: 232, endPoint y: 172, distance: 36.4
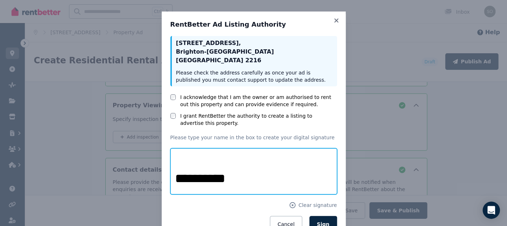
click at [232, 172] on input "**********" at bounding box center [253, 171] width 167 height 46
type input "**********"
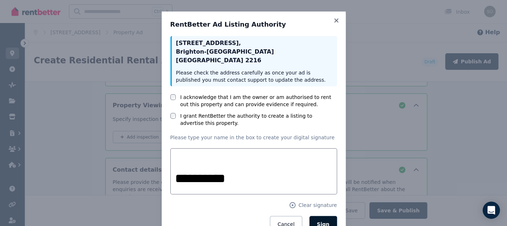
click at [324, 221] on span "Sign" at bounding box center [323, 224] width 13 height 6
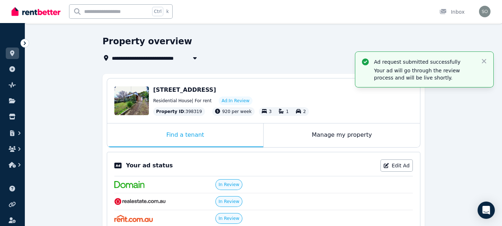
scroll to position [16, 0]
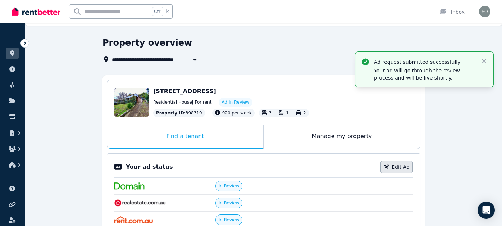
click at [402, 165] on link "Edit Ad" at bounding box center [396, 167] width 32 height 12
select select "***"
select select "**********"
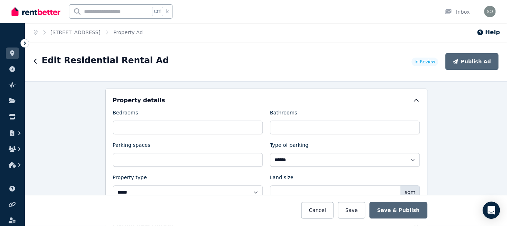
scroll to position [318, 0]
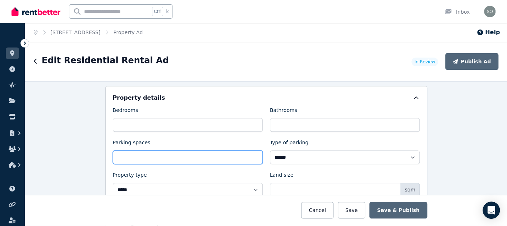
click at [116, 154] on input "*" at bounding box center [188, 157] width 150 height 14
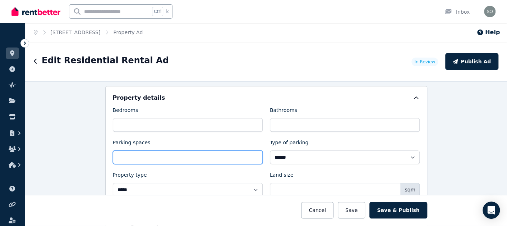
type input "*"
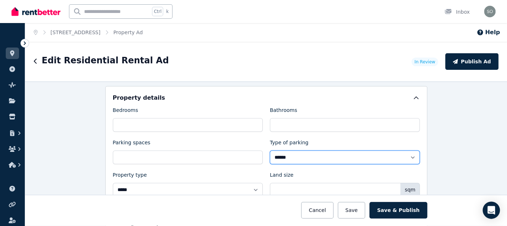
click at [311, 155] on select "**********" at bounding box center [345, 157] width 150 height 14
select select "**********"
click at [270, 150] on select "**********" at bounding box center [345, 157] width 150 height 14
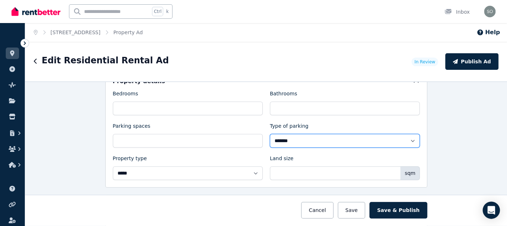
scroll to position [339, 0]
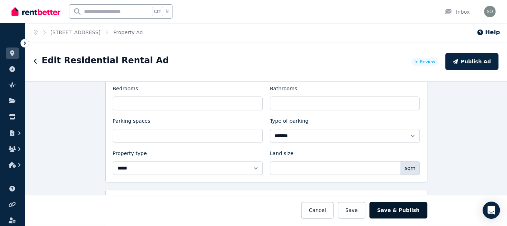
click at [407, 214] on button "Save & Publish" at bounding box center [399, 210] width 58 height 17
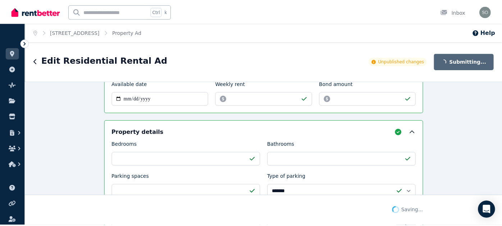
scroll to position [395, 0]
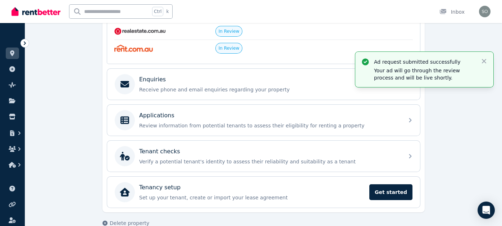
scroll to position [198, 0]
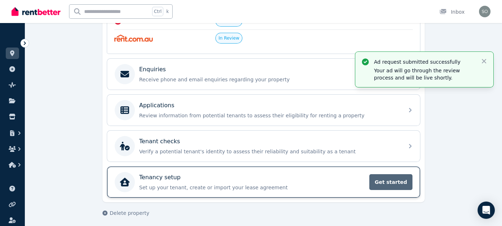
click at [391, 180] on span "Get started" at bounding box center [390, 182] width 43 height 16
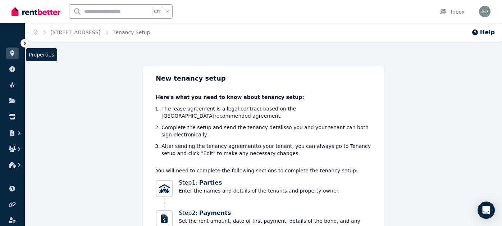
click at [11, 54] on icon at bounding box center [12, 53] width 7 height 6
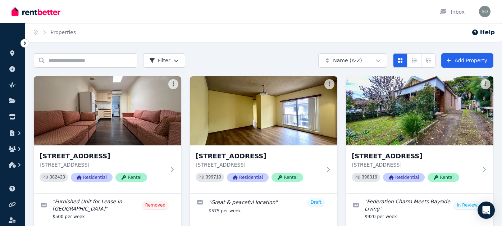
click at [175, 60] on html "Open main menu Inbox Open user menu ORGANISE Properties Add property Pulse BETA…" at bounding box center [251, 113] width 502 height 226
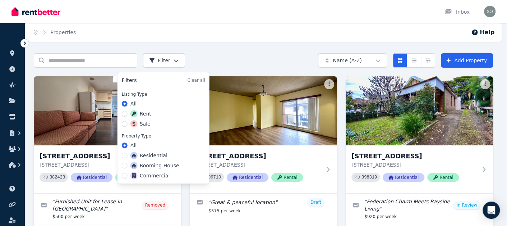
click at [147, 114] on label "Rent" at bounding box center [141, 113] width 21 height 7
click at [128, 114] on button "Rent" at bounding box center [125, 114] width 6 height 6
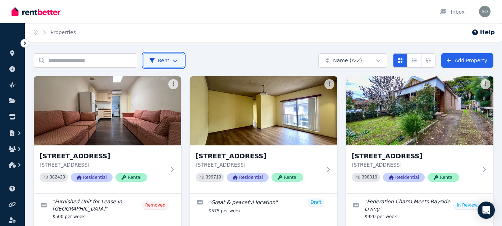
click at [502, 82] on html "Open main menu Inbox Open user menu ORGANISE Properties Add property Pulse BETA…" at bounding box center [251, 113] width 502 height 226
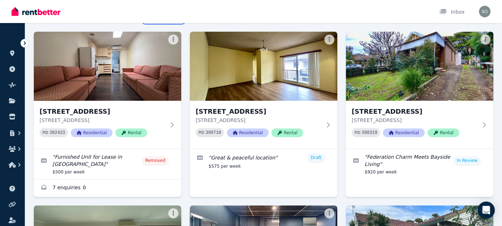
scroll to position [49, 0]
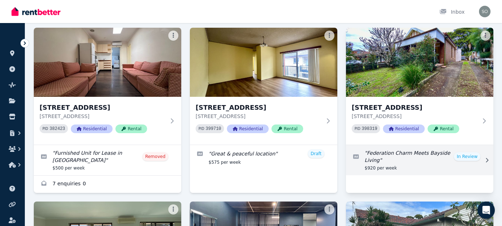
click at [471, 155] on link "Edit listing: Federation Charm Meets Bayside Living" at bounding box center [419, 160] width 147 height 30
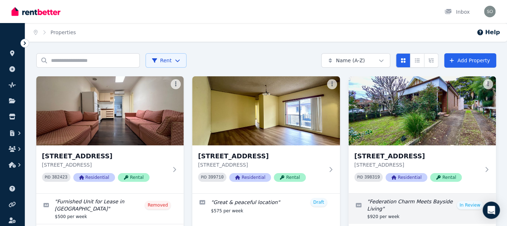
select select "***"
select select "**********"
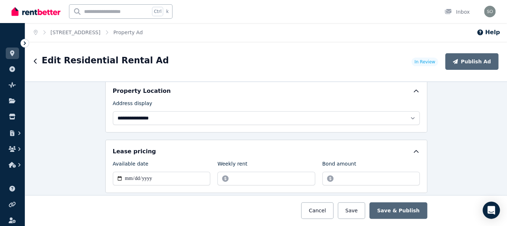
scroll to position [206, 0]
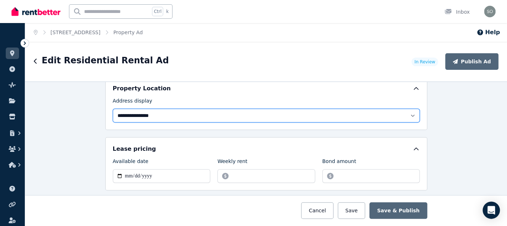
click at [410, 113] on select "**********" at bounding box center [266, 116] width 307 height 14
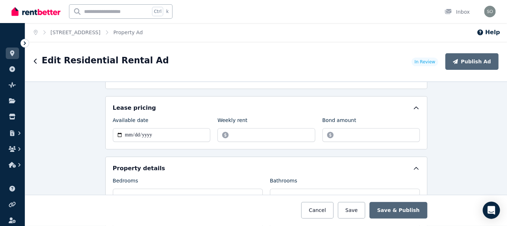
scroll to position [250, 0]
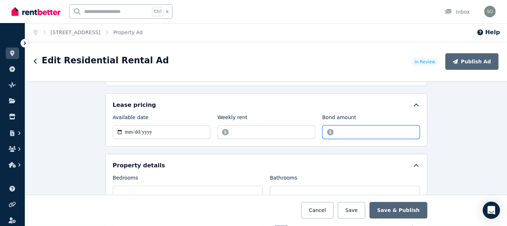
drag, startPoint x: 360, startPoint y: 131, endPoint x: 331, endPoint y: 130, distance: 28.4
click at [331, 130] on input "*******" at bounding box center [372, 132] width 98 height 14
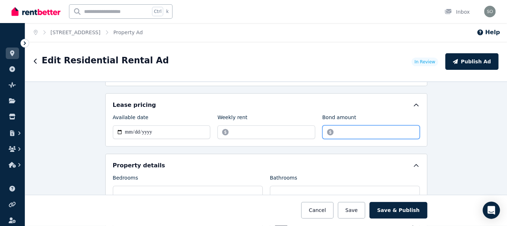
type input "****"
click button "Save" at bounding box center [351, 210] width 27 height 17
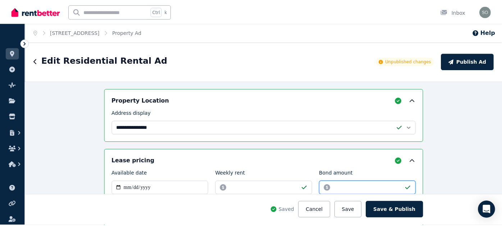
scroll to position [306, 0]
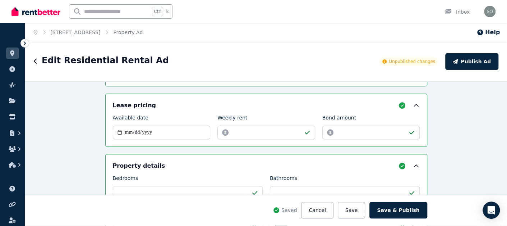
click at [388, 213] on button "Save & Publish" at bounding box center [399, 210] width 58 height 17
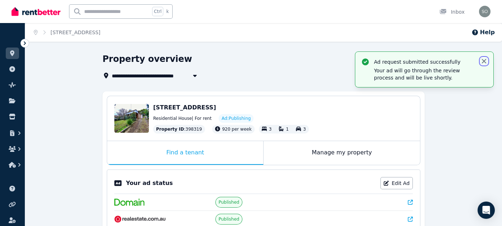
click at [484, 61] on icon "button" at bounding box center [484, 61] width 4 height 4
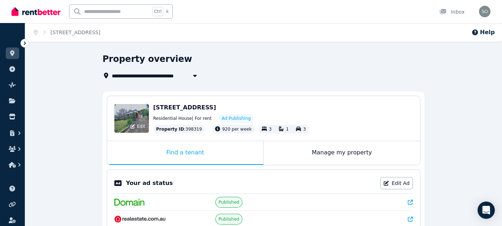
click at [140, 109] on div "Edit" at bounding box center [131, 118] width 35 height 29
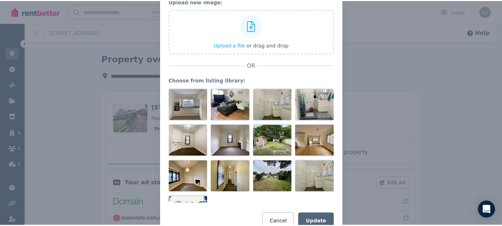
scroll to position [55, 0]
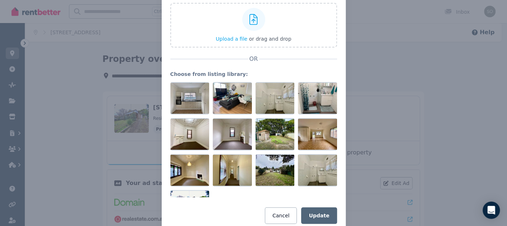
click at [78, 44] on div "Update property image Upload an image or choose from your listing library. Uplo…" at bounding box center [253, 94] width 507 height 298
click at [282, 215] on button "Cancel" at bounding box center [281, 215] width 32 height 17
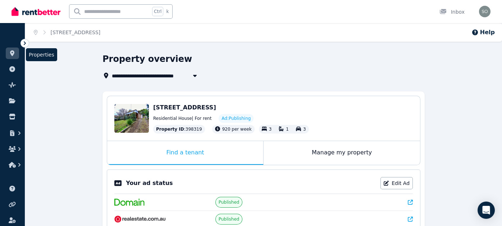
click at [10, 55] on icon at bounding box center [12, 53] width 7 height 6
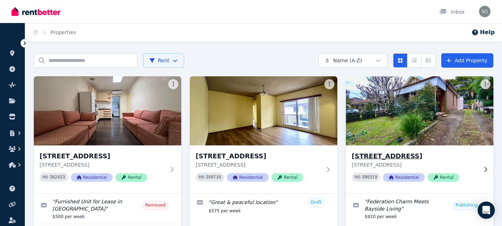
click at [451, 111] on img at bounding box center [419, 110] width 155 height 73
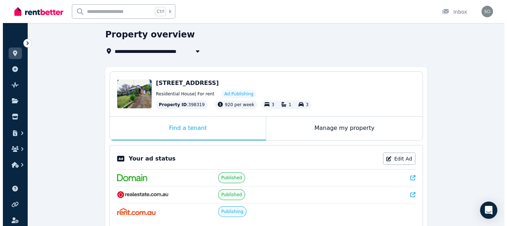
scroll to position [26, 0]
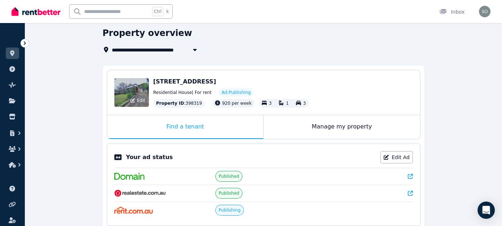
click at [140, 98] on span "Edit" at bounding box center [141, 100] width 8 height 6
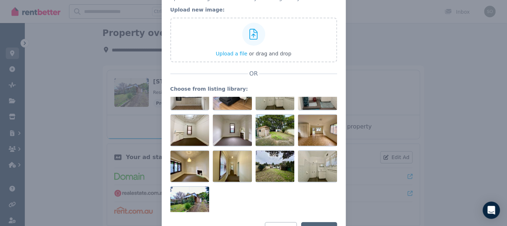
scroll to position [20, 0]
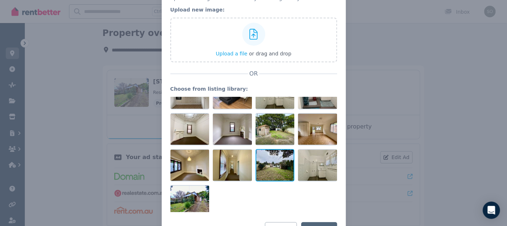
click at [269, 172] on div at bounding box center [275, 165] width 39 height 32
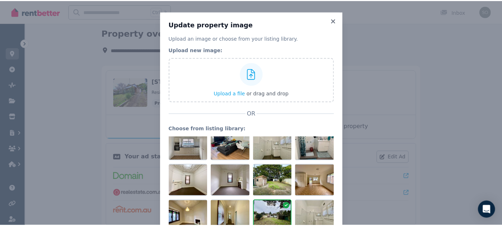
scroll to position [0, 0]
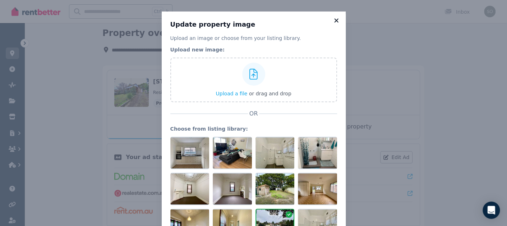
click at [335, 23] on icon at bounding box center [336, 20] width 7 height 6
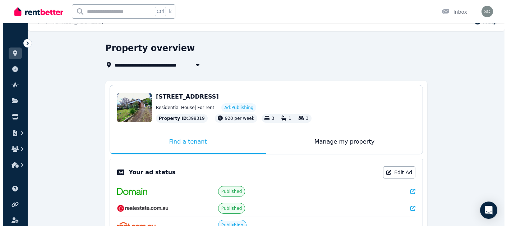
scroll to position [9, 0]
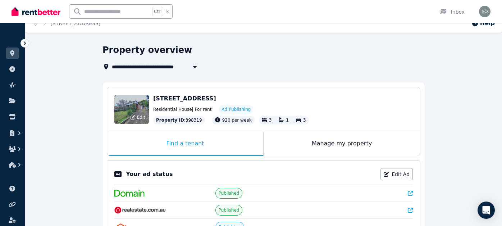
click at [139, 115] on span "Edit" at bounding box center [141, 117] width 8 height 6
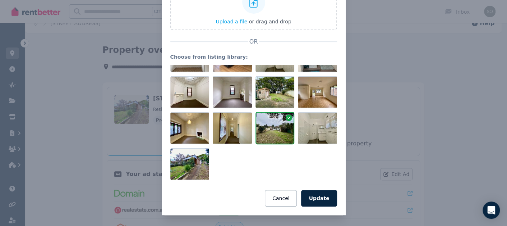
scroll to position [0, 0]
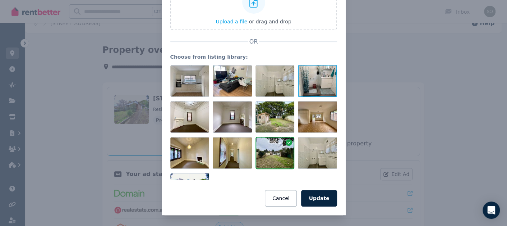
click at [310, 83] on div at bounding box center [317, 81] width 39 height 32
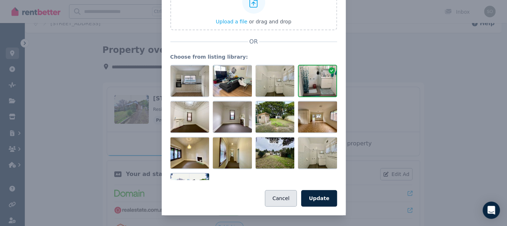
click at [277, 198] on button "Cancel" at bounding box center [281, 198] width 32 height 17
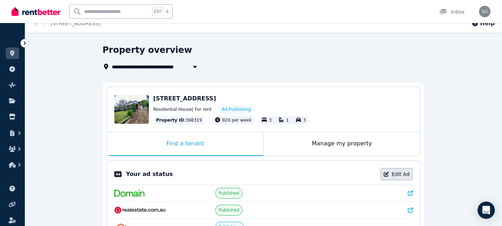
click at [398, 173] on link "Edit Ad" at bounding box center [396, 174] width 32 height 12
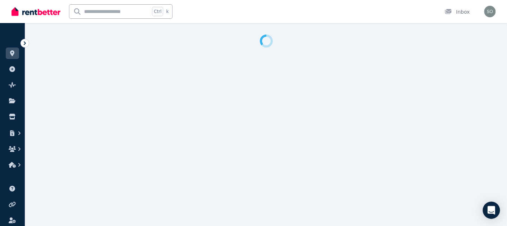
select select "***"
select select "**********"
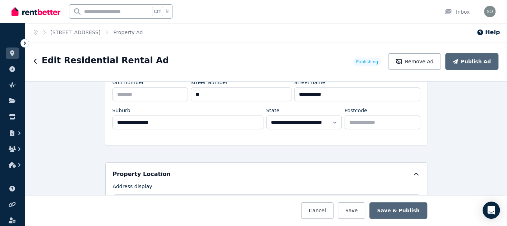
scroll to position [98, 0]
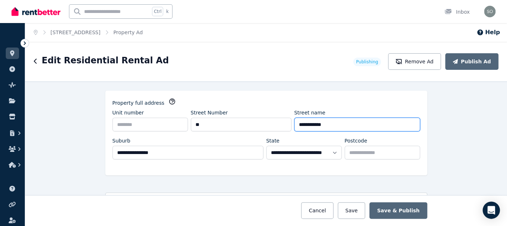
drag, startPoint x: 333, startPoint y: 123, endPoint x: 280, endPoint y: 122, distance: 52.5
click at [280, 122] on div "**********" at bounding box center [267, 123] width 308 height 28
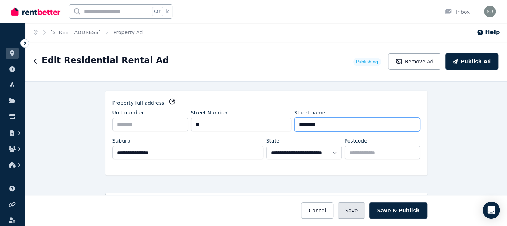
type input "********"
click at [362, 210] on button "Save" at bounding box center [351, 210] width 27 height 17
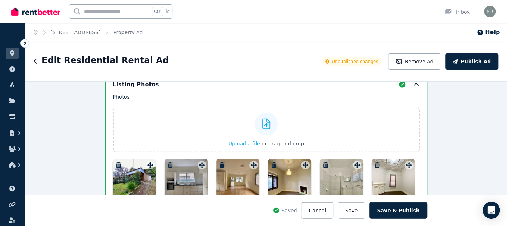
scroll to position [1008, 0]
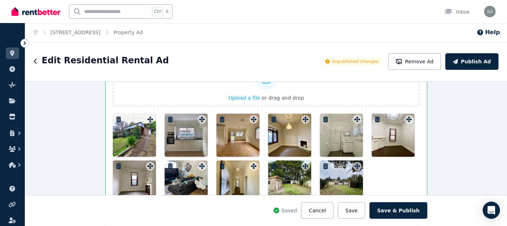
click at [324, 163] on icon "button" at bounding box center [325, 166] width 5 height 6
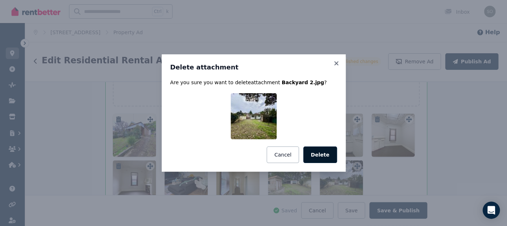
click at [320, 153] on button "Delete" at bounding box center [321, 154] width 34 height 17
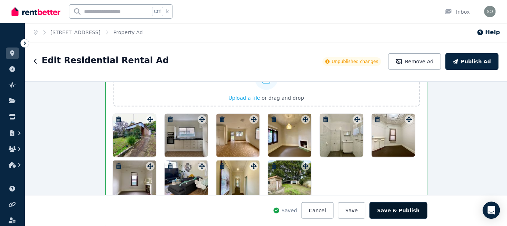
click at [400, 210] on button "Save & Publish" at bounding box center [399, 210] width 58 height 17
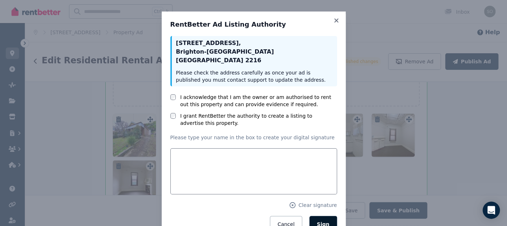
click at [327, 221] on span "Sign" at bounding box center [323, 224] width 13 height 6
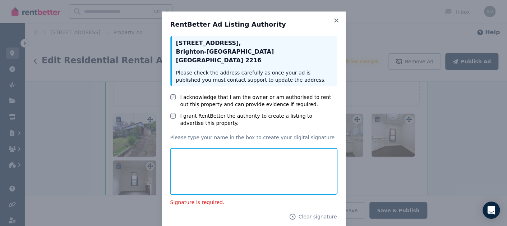
click at [277, 151] on input "text" at bounding box center [253, 171] width 167 height 46
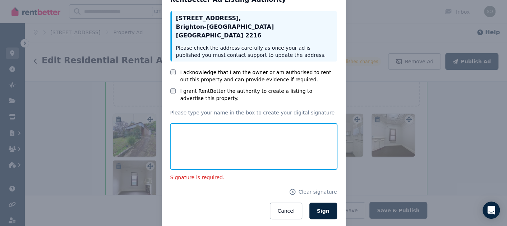
scroll to position [29, 0]
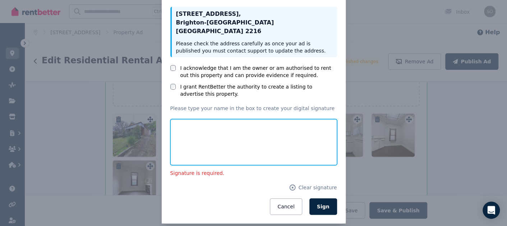
type input "*"
type input "**********"
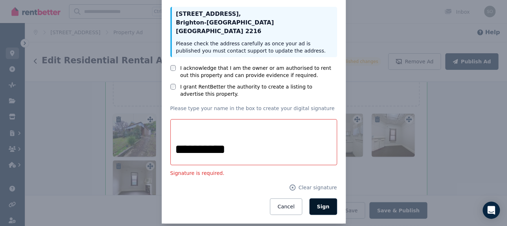
click at [324, 204] on span "Sign" at bounding box center [323, 207] width 13 height 6
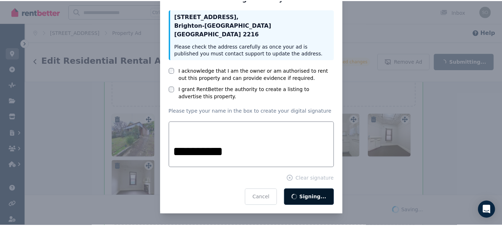
scroll to position [18, 0]
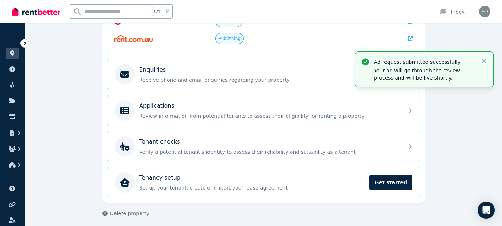
scroll to position [198, 0]
